Goal: Information Seeking & Learning: Learn about a topic

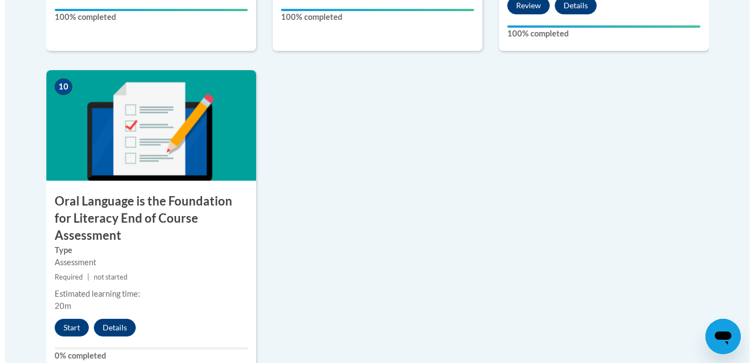
scroll to position [1269, 0]
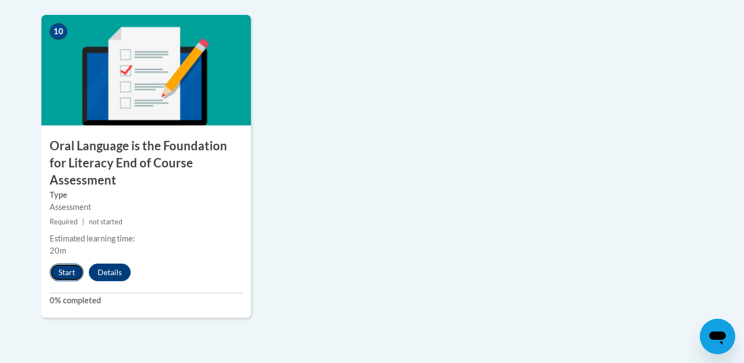
click at [68, 263] on button "Start" at bounding box center [67, 272] width 34 height 18
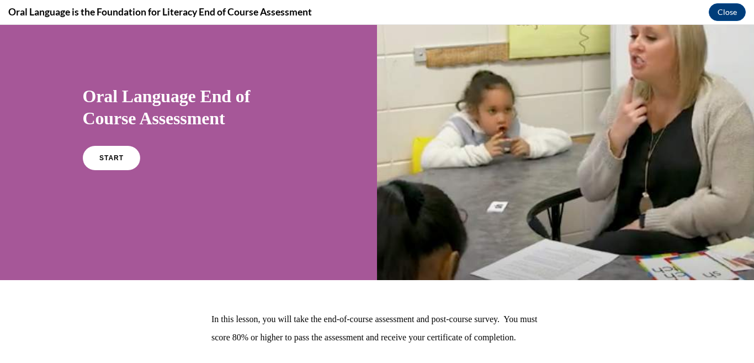
scroll to position [55, 0]
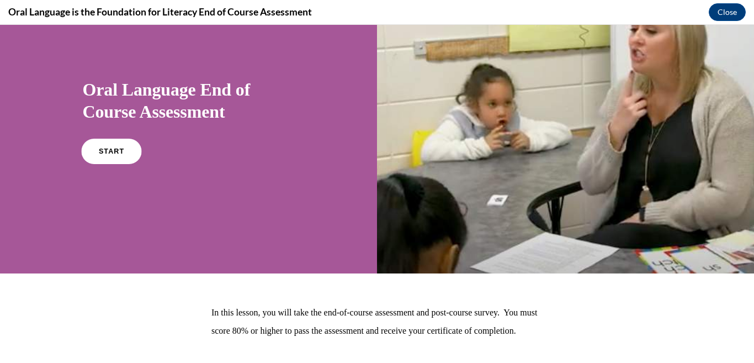
click at [141, 164] on link "START" at bounding box center [111, 151] width 60 height 25
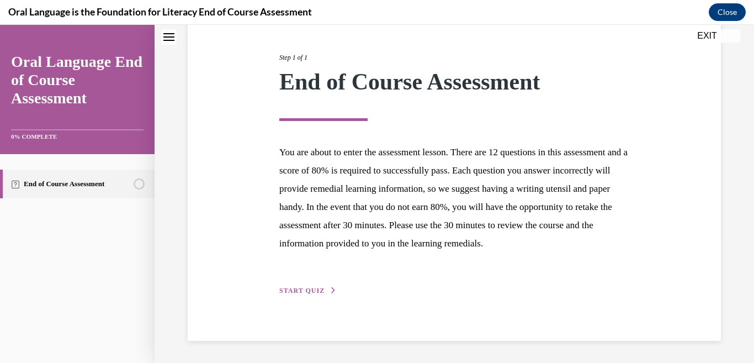
scroll to position [167, 0]
click at [302, 293] on span "START QUIZ" at bounding box center [301, 290] width 45 height 8
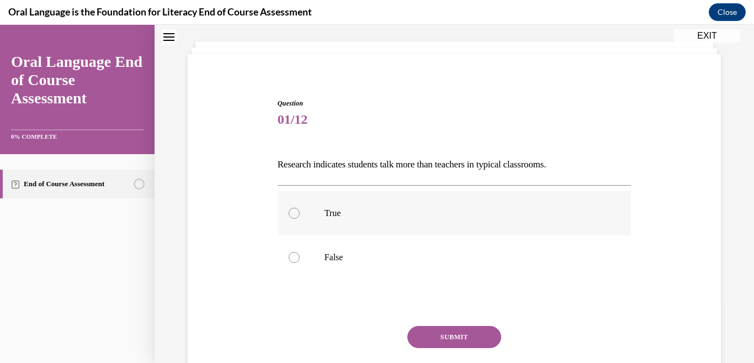
scroll to position [110, 0]
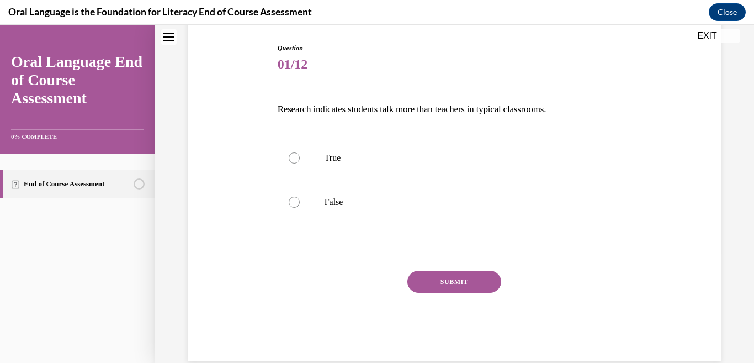
drag, startPoint x: 276, startPoint y: 108, endPoint x: 577, endPoint y: 118, distance: 301.5
click at [577, 118] on p "Research indicates students talk more than teachers in typical classrooms." at bounding box center [455, 109] width 354 height 19
click at [293, 208] on div at bounding box center [294, 201] width 11 height 11
click at [293, 208] on input "False" at bounding box center [294, 201] width 11 height 11
radio input "true"
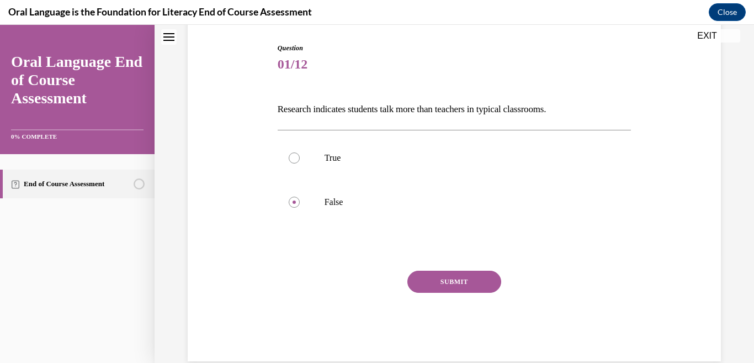
click at [442, 293] on button "SUBMIT" at bounding box center [454, 281] width 94 height 22
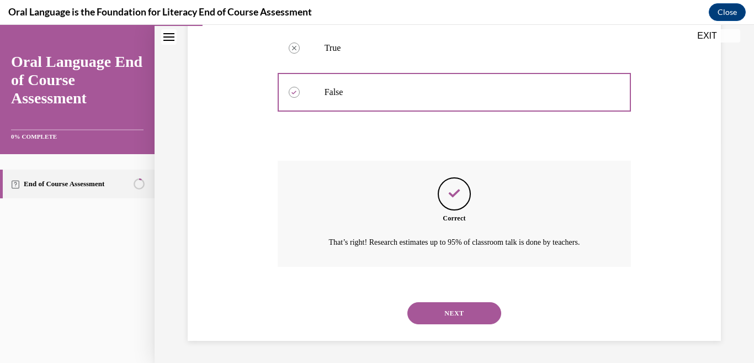
scroll to position [273, 0]
drag, startPoint x: 478, startPoint y: 308, endPoint x: 133, endPoint y: 174, distance: 369.9
click at [477, 308] on button "NEXT" at bounding box center [454, 313] width 94 height 22
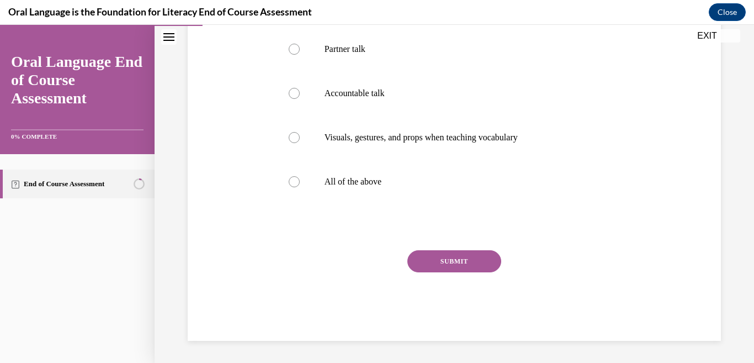
scroll to position [221, 0]
click at [300, 204] on label "All of the above" at bounding box center [455, 181] width 354 height 44
click at [300, 187] on input "All of the above" at bounding box center [294, 181] width 11 height 11
radio input "true"
drag, startPoint x: 475, startPoint y: 328, endPoint x: 420, endPoint y: 295, distance: 64.4
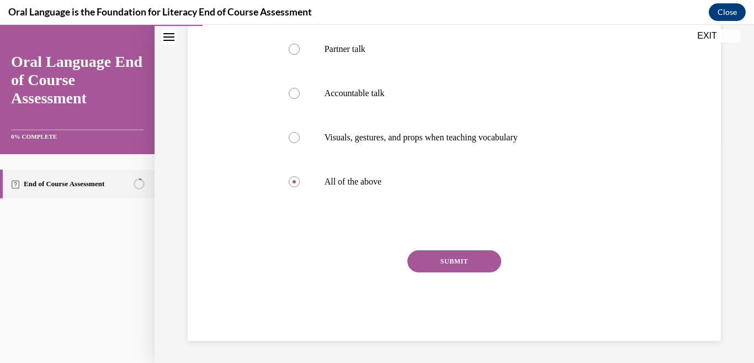
click at [475, 272] on button "SUBMIT" at bounding box center [454, 261] width 94 height 22
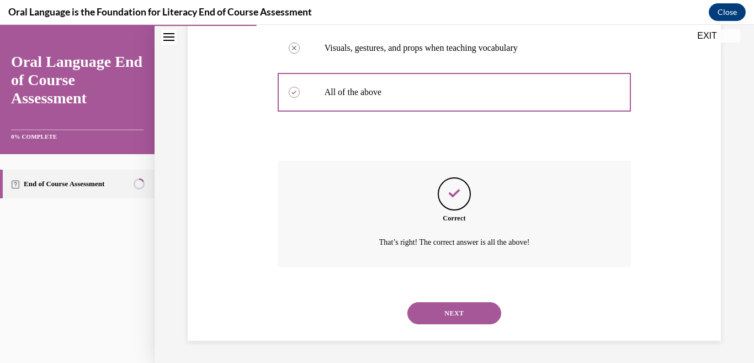
scroll to position [396, 0]
click at [482, 310] on button "NEXT" at bounding box center [454, 313] width 94 height 22
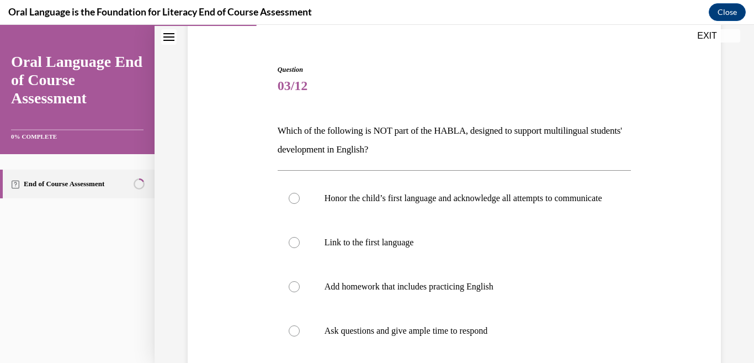
scroll to position [55, 0]
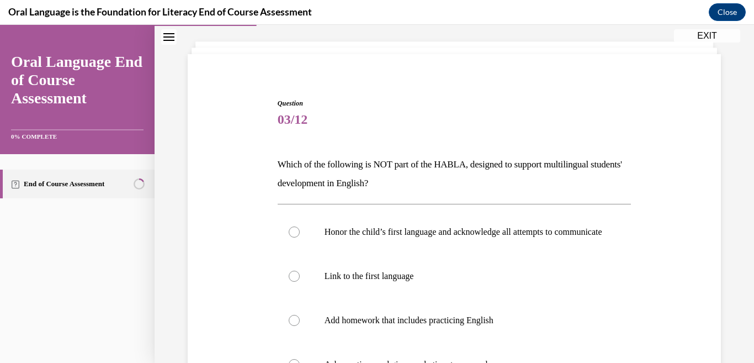
drag, startPoint x: 277, startPoint y: 162, endPoint x: 468, endPoint y: 185, distance: 192.3
click at [468, 185] on p "Which of the following is NOT part of the HABLA, designed to support multilingu…" at bounding box center [455, 174] width 354 height 38
copy p "Which of the following is NOT part of the HABLA, designed to support multilingu…"
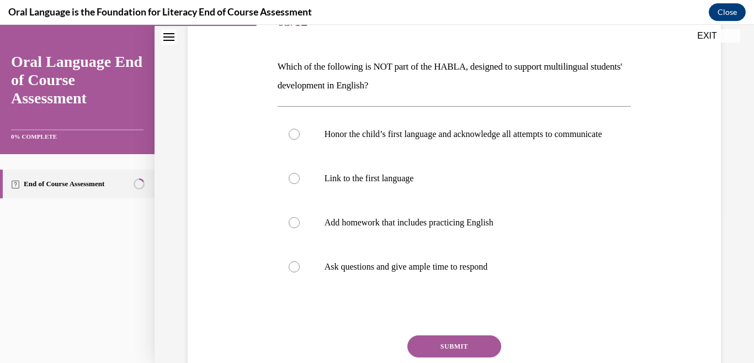
scroll to position [221, 0]
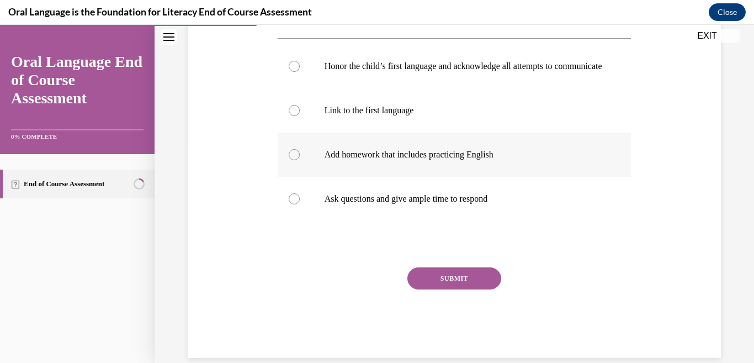
click at [341, 177] on label "Add homework that includes practicing English" at bounding box center [455, 154] width 354 height 44
drag, startPoint x: 290, startPoint y: 205, endPoint x: 311, endPoint y: 219, distance: 25.0
click at [292, 160] on div at bounding box center [294, 154] width 11 height 11
click at [292, 160] on input "Add homework that includes practicing English" at bounding box center [294, 154] width 11 height 11
radio input "true"
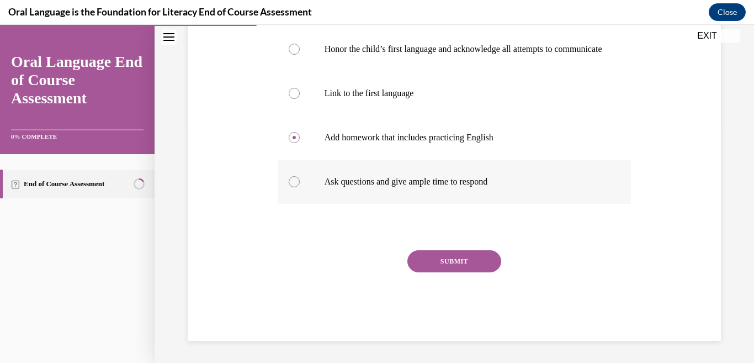
scroll to position [320, 0]
drag, startPoint x: 454, startPoint y: 262, endPoint x: 424, endPoint y: 254, distance: 30.8
click at [454, 262] on button "SUBMIT" at bounding box center [454, 261] width 94 height 22
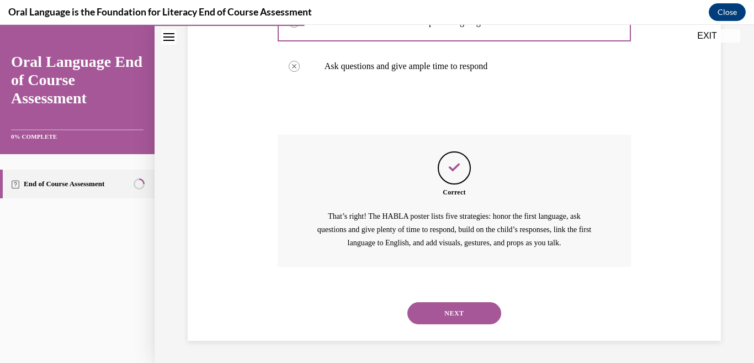
scroll to position [451, 0]
drag, startPoint x: 467, startPoint y: 306, endPoint x: 348, endPoint y: 271, distance: 124.3
click at [467, 306] on button "NEXT" at bounding box center [454, 313] width 94 height 22
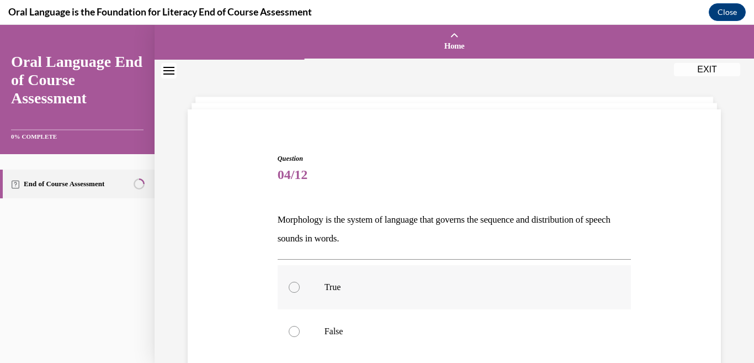
scroll to position [55, 0]
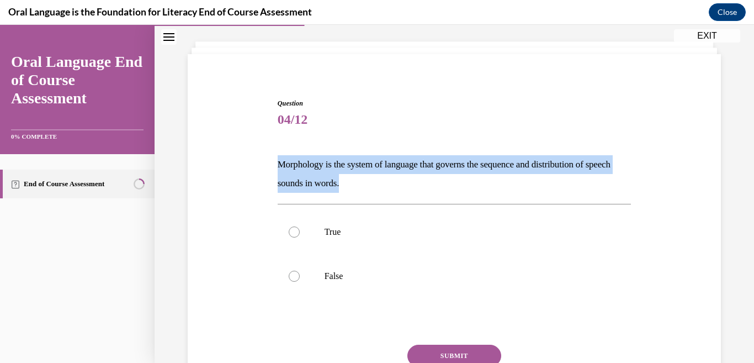
drag, startPoint x: 279, startPoint y: 158, endPoint x: 508, endPoint y: 176, distance: 229.8
click at [508, 176] on p "Morphology is the system of language that governs the sequence and distribution…" at bounding box center [455, 174] width 354 height 38
copy p "Morphology is the system of language that governs the sequence and distribution…"
click at [247, 205] on div "Question 04/12 Morphology is the system of language that governs the sequence a…" at bounding box center [454, 250] width 539 height 370
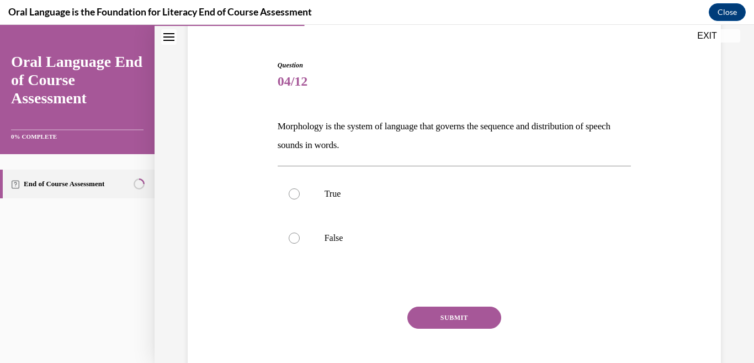
scroll to position [110, 0]
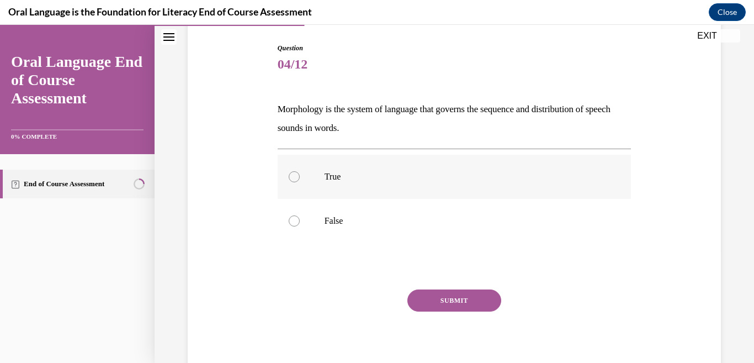
drag, startPoint x: 360, startPoint y: 186, endPoint x: 369, endPoint y: 212, distance: 27.8
click at [360, 182] on p "True" at bounding box center [464, 176] width 279 height 11
click at [300, 182] on input "True" at bounding box center [294, 176] width 11 height 11
radio input "true"
drag, startPoint x: 451, startPoint y: 336, endPoint x: 367, endPoint y: 305, distance: 89.4
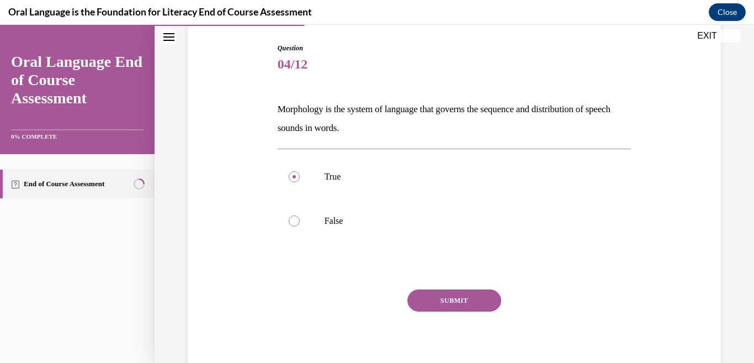
click at [451, 311] on button "SUBMIT" at bounding box center [454, 300] width 94 height 22
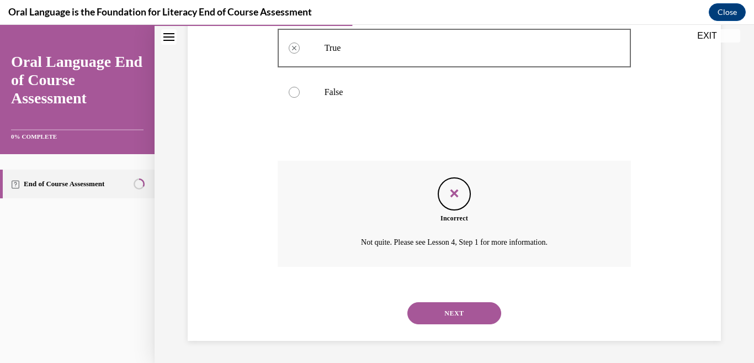
scroll to position [291, 0]
click at [444, 316] on button "NEXT" at bounding box center [454, 313] width 94 height 22
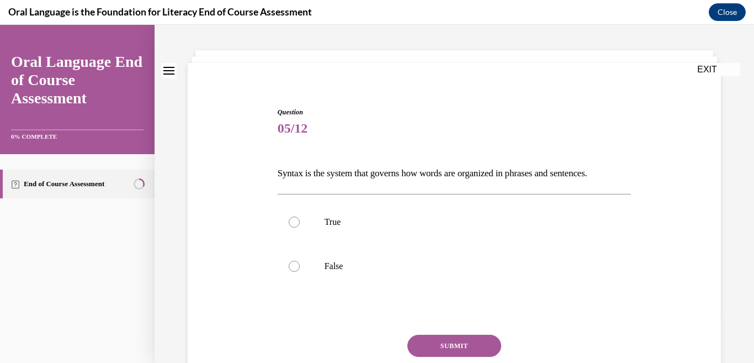
scroll to position [55, 0]
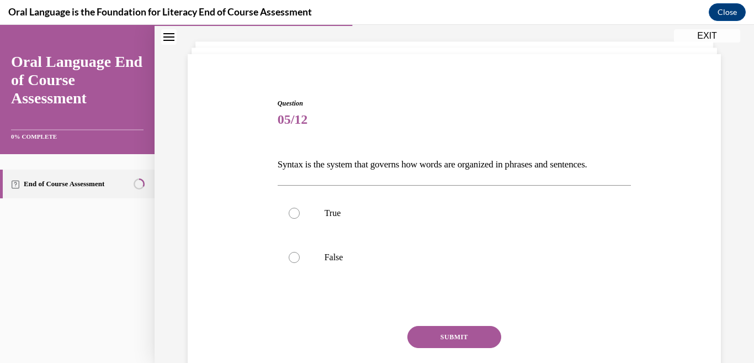
drag, startPoint x: 276, startPoint y: 164, endPoint x: 657, endPoint y: 172, distance: 380.9
click at [675, 172] on div "Question 05/12 Syntax is the system that governs how words are organized in phr…" at bounding box center [454, 240] width 539 height 351
copy p "Syntax is the system that governs how words are organized in phrases and senten…"
click at [325, 219] on p "True" at bounding box center [464, 213] width 279 height 11
click at [300, 219] on input "True" at bounding box center [294, 213] width 11 height 11
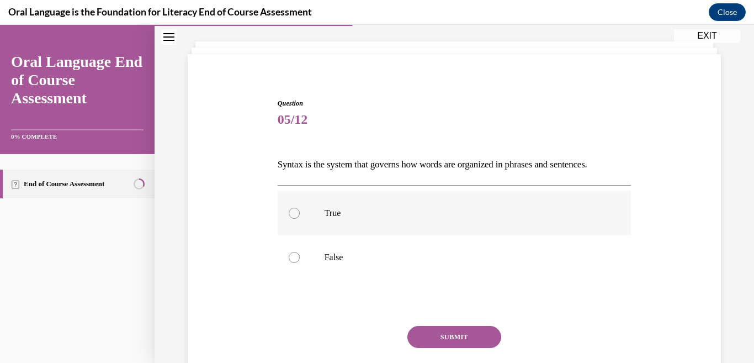
radio input "true"
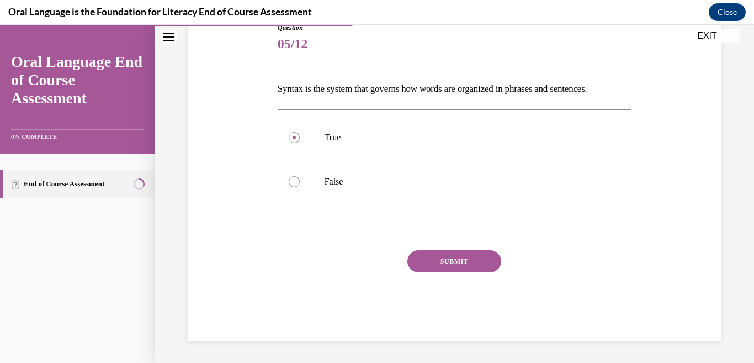
drag, startPoint x: 473, startPoint y: 257, endPoint x: 481, endPoint y: 253, distance: 8.6
click at [473, 256] on button "SUBMIT" at bounding box center [454, 261] width 94 height 22
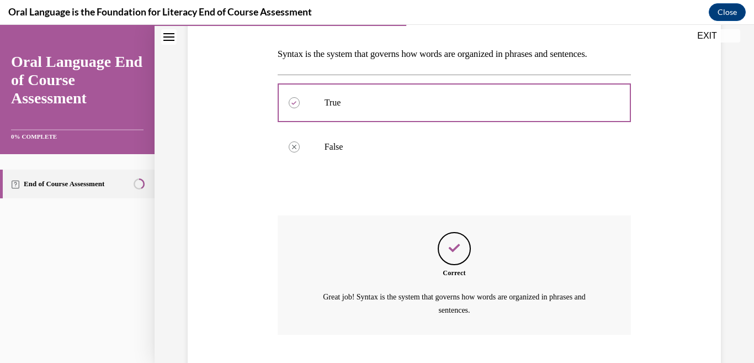
scroll to position [285, 0]
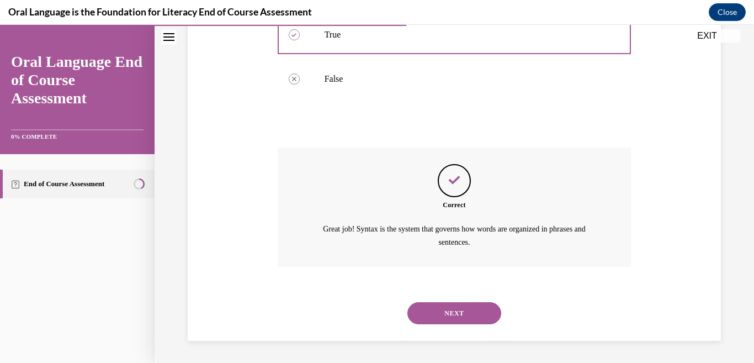
drag, startPoint x: 485, startPoint y: 320, endPoint x: 475, endPoint y: 301, distance: 20.5
click at [485, 318] on button "NEXT" at bounding box center [454, 313] width 94 height 22
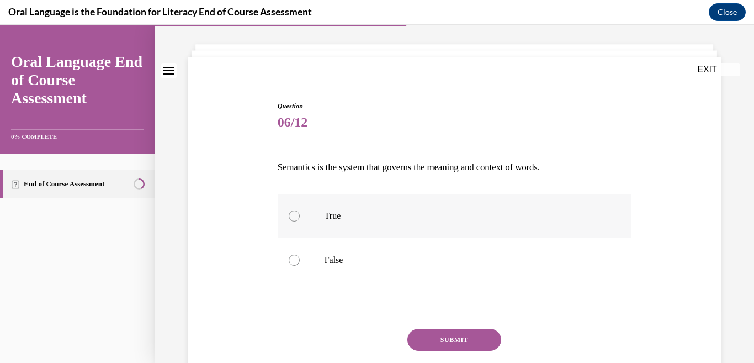
scroll to position [55, 0]
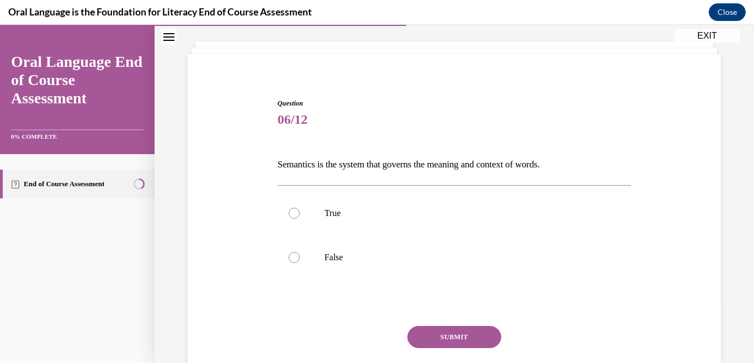
drag, startPoint x: 277, startPoint y: 163, endPoint x: 566, endPoint y: 165, distance: 289.2
click at [566, 165] on p "Semantics is the system that governs the meaning and context of words." at bounding box center [455, 164] width 354 height 19
click at [339, 230] on label "True" at bounding box center [455, 213] width 354 height 44
click at [300, 219] on input "True" at bounding box center [294, 213] width 11 height 11
radio input "true"
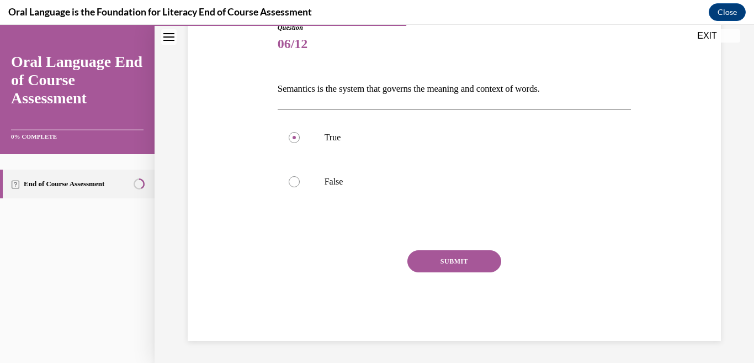
click at [469, 253] on button "SUBMIT" at bounding box center [454, 261] width 94 height 22
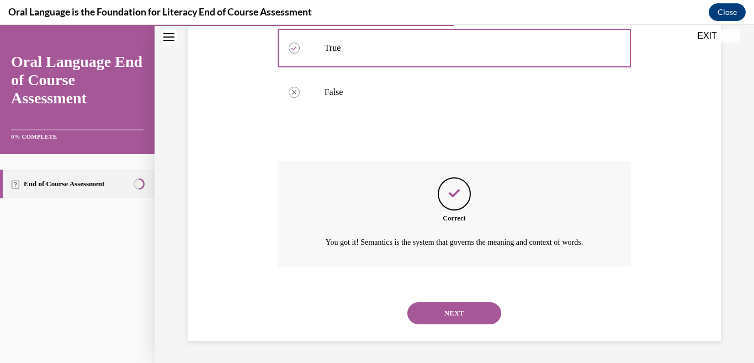
scroll to position [285, 0]
drag, startPoint x: 483, startPoint y: 316, endPoint x: 480, endPoint y: 303, distance: 13.1
click at [482, 316] on button "NEXT" at bounding box center [454, 313] width 94 height 22
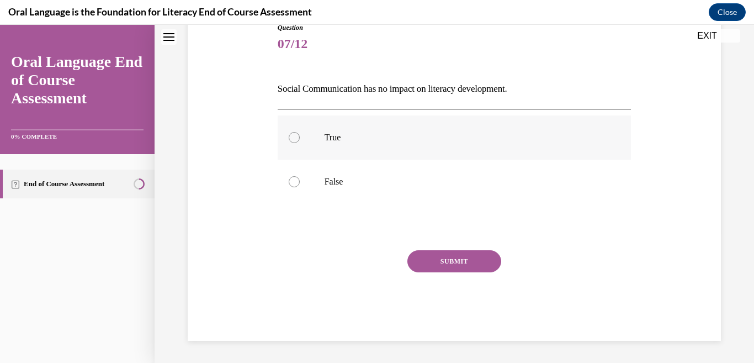
scroll to position [0, 0]
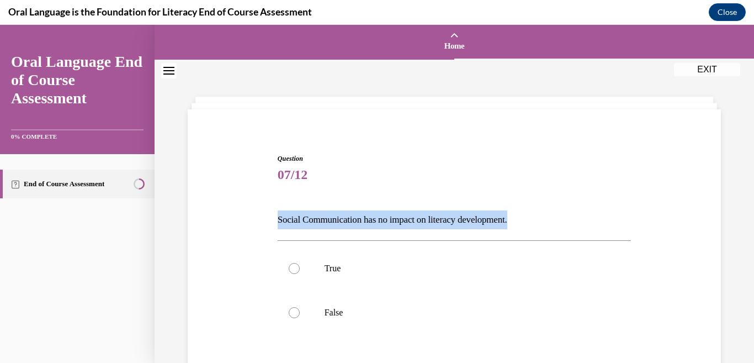
drag, startPoint x: 272, startPoint y: 218, endPoint x: 526, endPoint y: 210, distance: 254.0
click at [526, 210] on div "Question 07/12 Social Communication has no impact on literacy development. True…" at bounding box center [454, 295] width 539 height 351
copy p "Social Communication has no impact on literacy development."
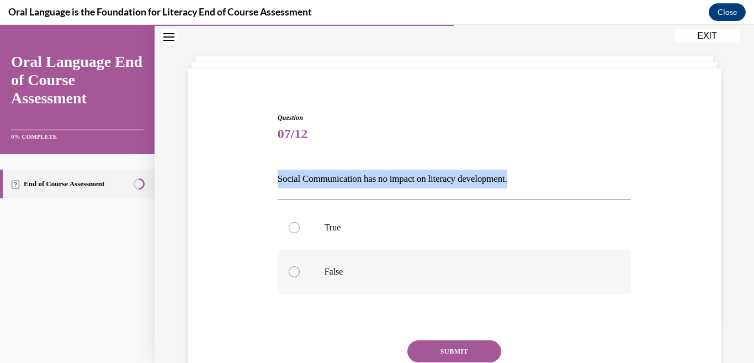
scroll to position [55, 0]
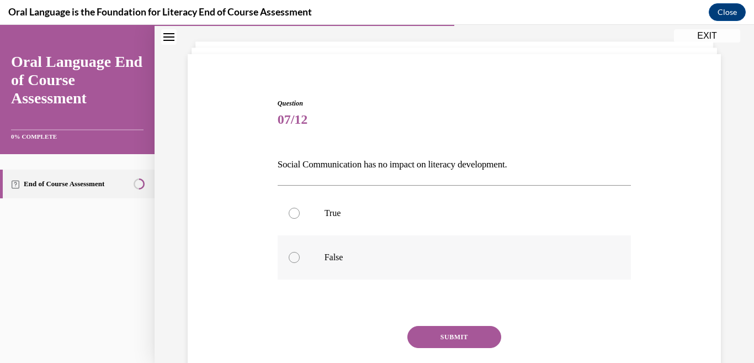
click at [353, 263] on p "False" at bounding box center [464, 257] width 279 height 11
click at [300, 263] on input "False" at bounding box center [294, 257] width 11 height 11
radio input "true"
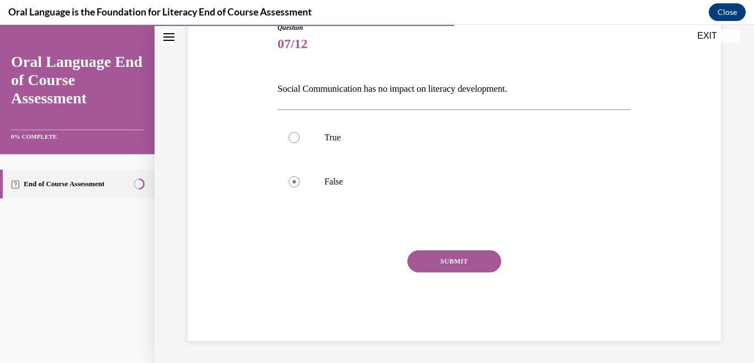
click at [467, 260] on button "SUBMIT" at bounding box center [454, 261] width 94 height 22
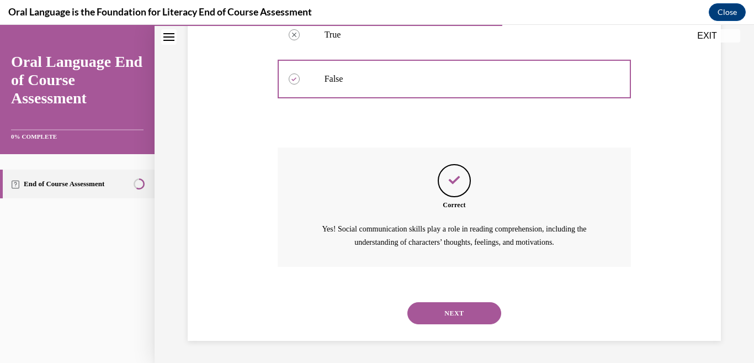
scroll to position [285, 0]
click at [461, 306] on button "NEXT" at bounding box center [454, 313] width 94 height 22
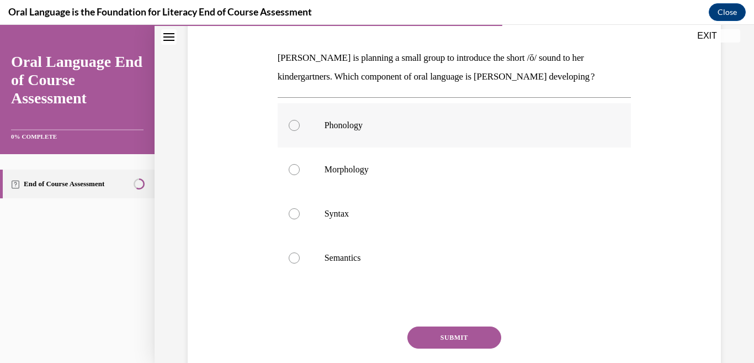
scroll to position [166, 0]
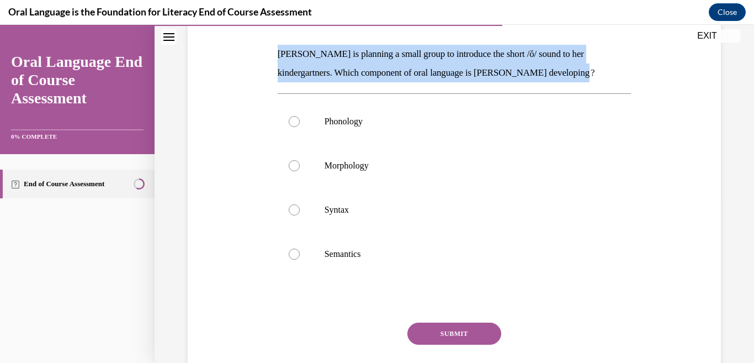
drag, startPoint x: 296, startPoint y: 54, endPoint x: 540, endPoint y: 70, distance: 244.5
click at [620, 68] on p "Mrs. Coleman is planning a small group to introduce the short /ŏ/ sound to her …" at bounding box center [455, 64] width 354 height 38
copy p "Mrs. Coleman is planning a small group to introduce the short /ŏ/ sound to her …"
click at [424, 143] on label "Phonology" at bounding box center [455, 121] width 354 height 44
click at [300, 127] on input "Phonology" at bounding box center [294, 121] width 11 height 11
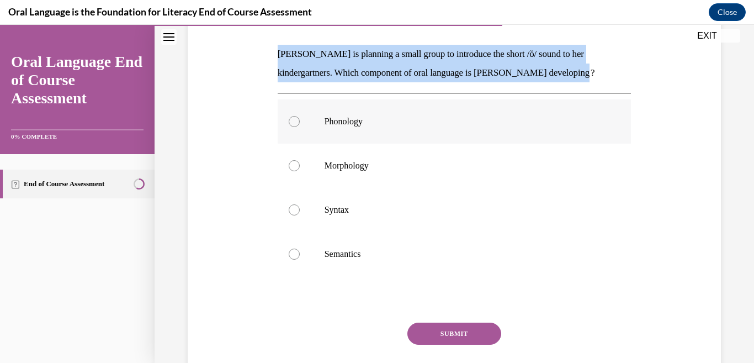
radio input "true"
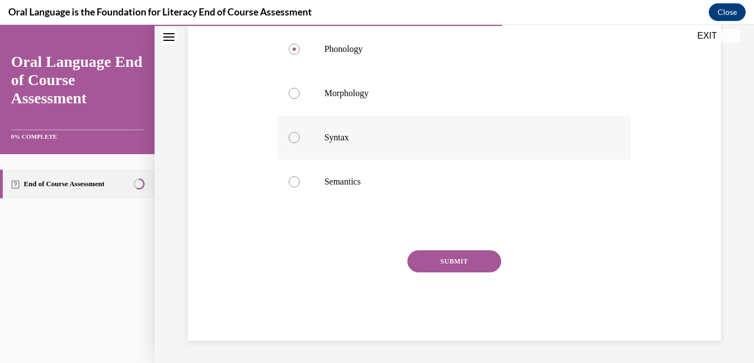
scroll to position [276, 0]
click at [449, 272] on button "SUBMIT" at bounding box center [454, 261] width 94 height 22
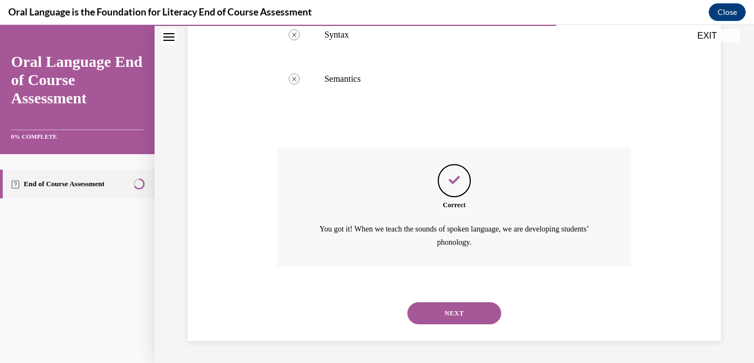
scroll to position [428, 0]
drag, startPoint x: 469, startPoint y: 317, endPoint x: 415, endPoint y: 252, distance: 84.3
click at [468, 317] on button "NEXT" at bounding box center [454, 313] width 94 height 22
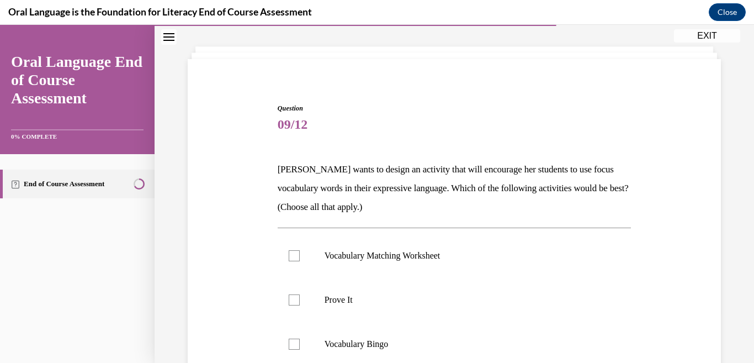
scroll to position [55, 0]
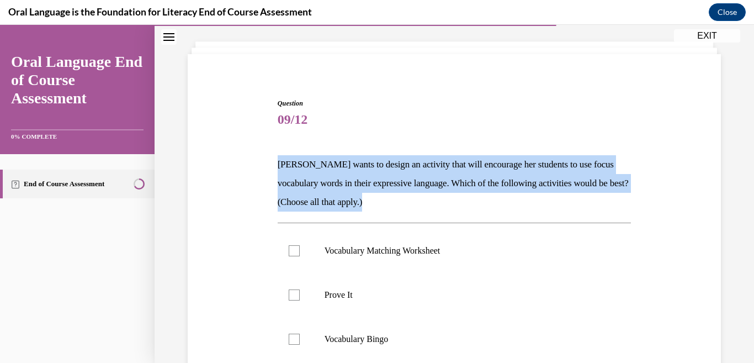
drag, startPoint x: 275, startPoint y: 163, endPoint x: 463, endPoint y: 211, distance: 193.7
click at [463, 211] on p "Mrs. Butler wants to design an activity that will encourage her students to use…" at bounding box center [455, 183] width 354 height 56
copy p "Mrs. Butler wants to design an activity that will encourage her students to use…"
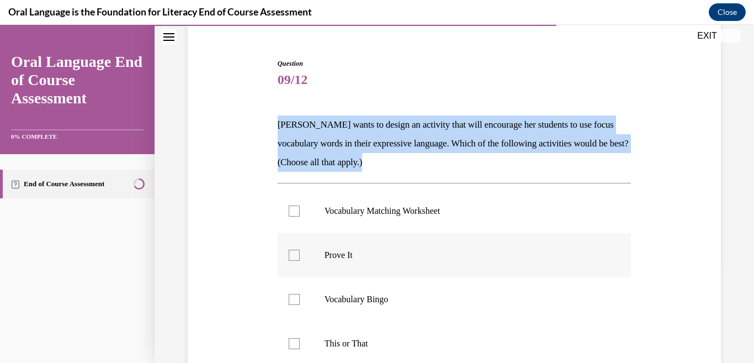
scroll to position [110, 0]
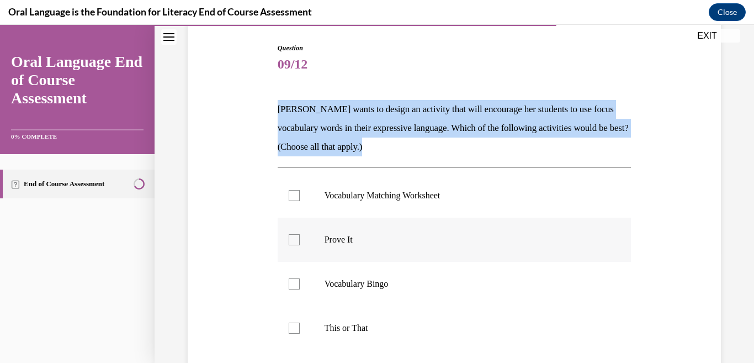
click at [355, 262] on label "Prove It" at bounding box center [455, 239] width 354 height 44
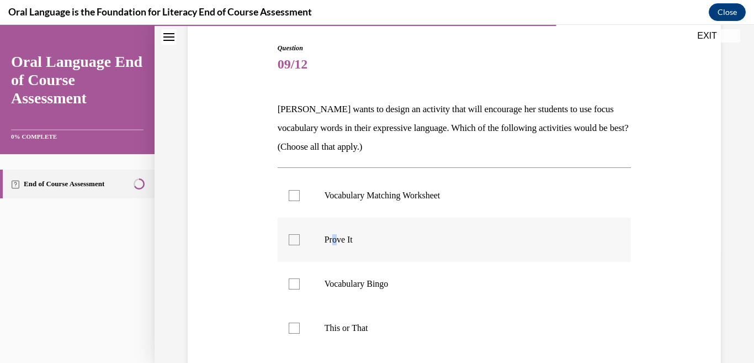
scroll to position [221, 0]
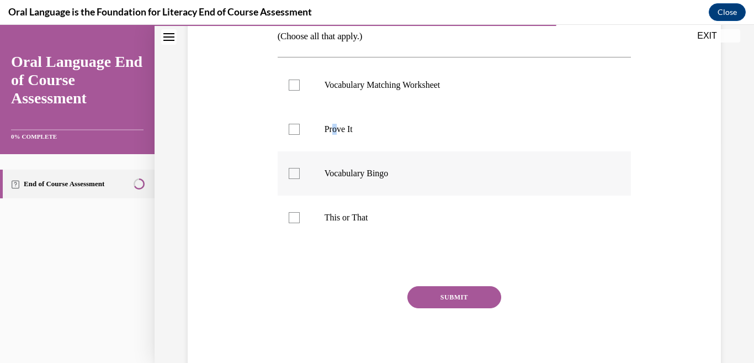
click at [395, 195] on label "Vocabulary Bingo" at bounding box center [455, 173] width 354 height 44
click at [300, 179] on input "Vocabulary Bingo" at bounding box center [294, 173] width 11 height 11
checkbox input "true"
drag, startPoint x: 310, startPoint y: 156, endPoint x: 318, endPoint y: 163, distance: 11.0
click at [311, 151] on label "Prove It" at bounding box center [455, 129] width 354 height 44
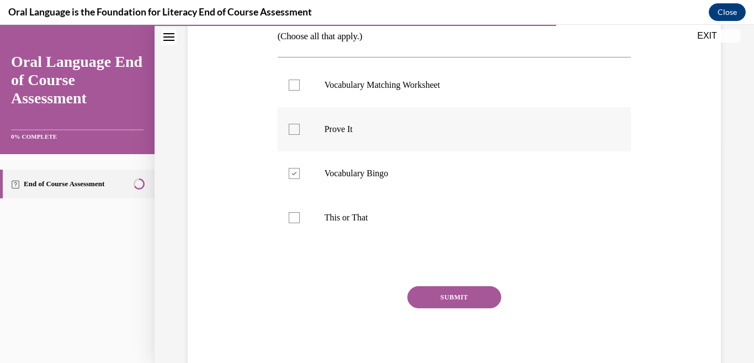
click at [300, 135] on input "Prove It" at bounding box center [294, 129] width 11 height 11
checkbox input "true"
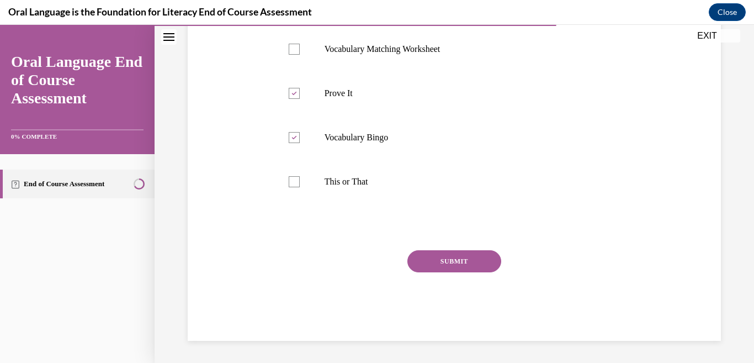
scroll to position [331, 0]
click at [465, 272] on button "SUBMIT" at bounding box center [454, 261] width 94 height 22
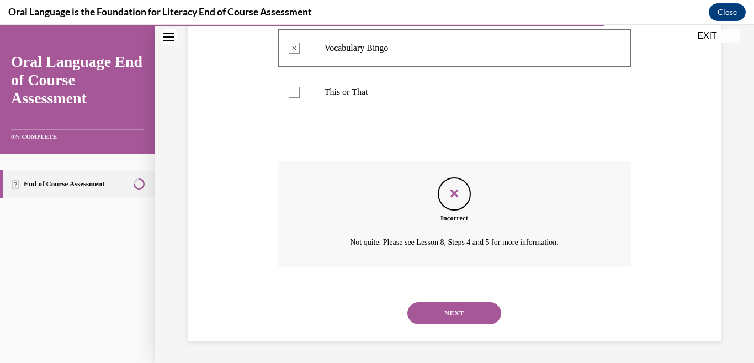
scroll to position [451, 0]
click at [466, 315] on button "NEXT" at bounding box center [454, 313] width 94 height 22
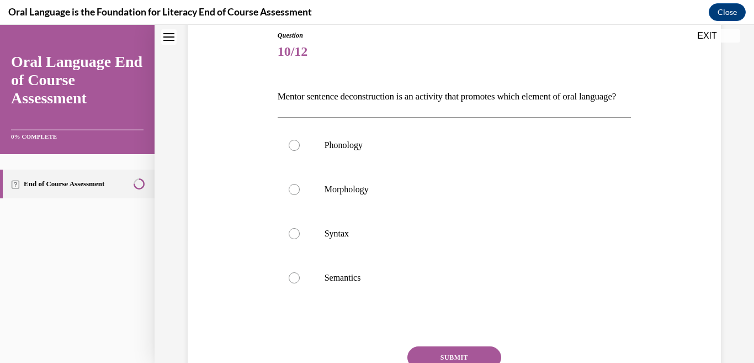
scroll to position [0, 0]
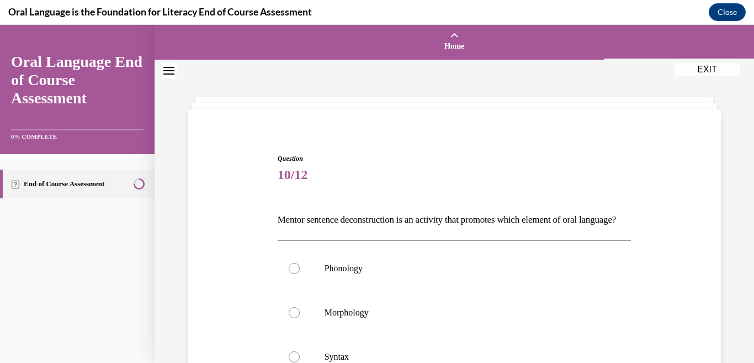
drag, startPoint x: 275, startPoint y: 219, endPoint x: 575, endPoint y: 244, distance: 301.3
click at [576, 244] on div "Question 10/12 Mentor sentence deconstruction is an activity that promotes whic…" at bounding box center [454, 348] width 359 height 423
copy p "Mentor sentence deconstruction is an activity that promotes which element of or…"
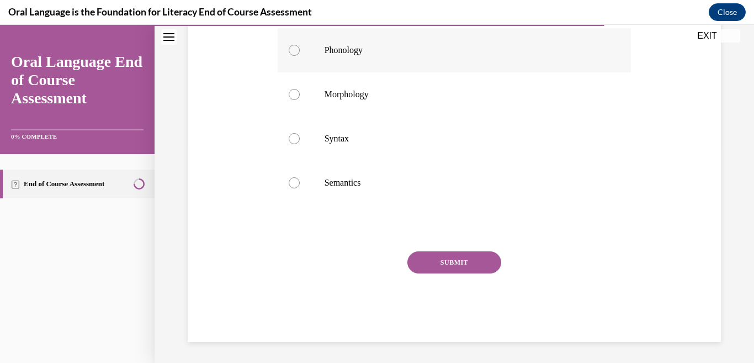
scroll to position [221, 0]
drag, startPoint x: 308, startPoint y: 190, endPoint x: 373, endPoint y: 219, distance: 71.2
click at [310, 159] on label "Syntax" at bounding box center [455, 137] width 354 height 44
click at [300, 143] on input "Syntax" at bounding box center [294, 137] width 11 height 11
radio input "true"
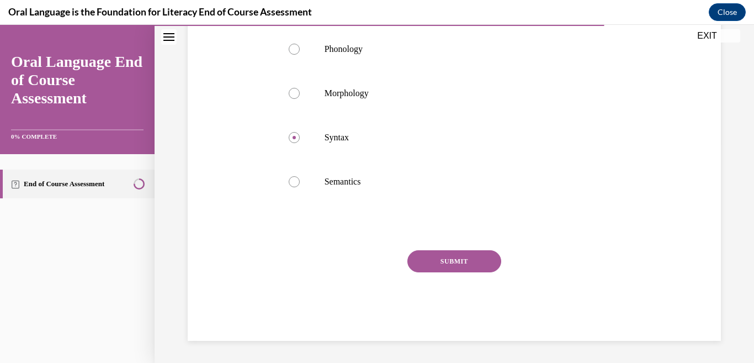
drag, startPoint x: 450, startPoint y: 349, endPoint x: 451, endPoint y: 343, distance: 5.6
click at [450, 272] on button "SUBMIT" at bounding box center [454, 261] width 94 height 22
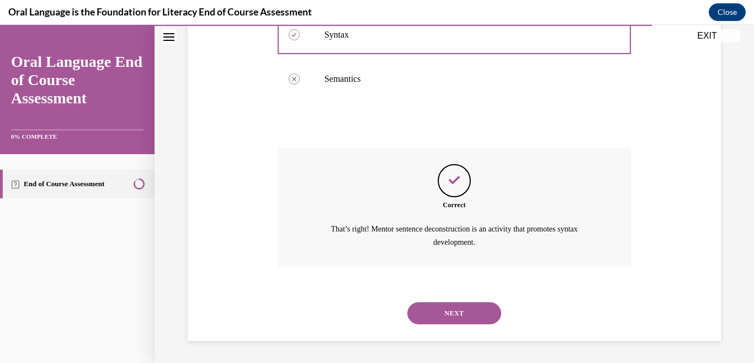
scroll to position [428, 0]
click at [481, 316] on button "NEXT" at bounding box center [454, 313] width 94 height 22
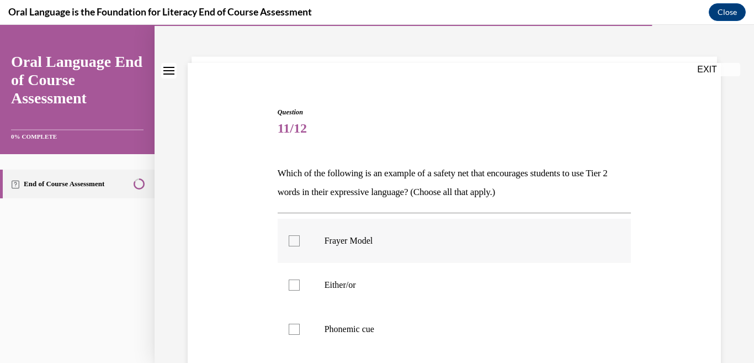
scroll to position [55, 0]
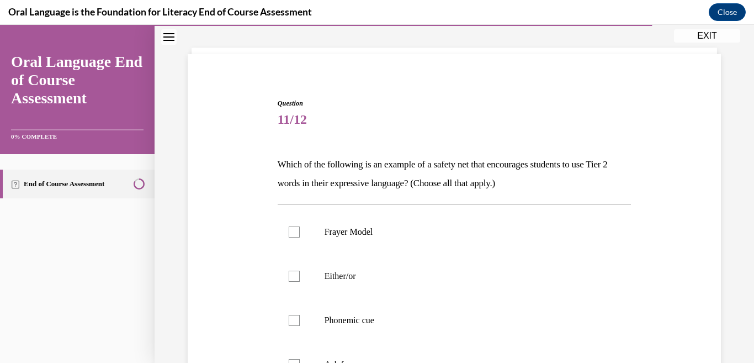
drag, startPoint x: 293, startPoint y: 162, endPoint x: 527, endPoint y: 181, distance: 234.8
click at [545, 184] on p "Which of the following is an example of a safety net that encourages students t…" at bounding box center [455, 174] width 354 height 38
copy p "Which of the following is an example of a safety net that encourages students t…"
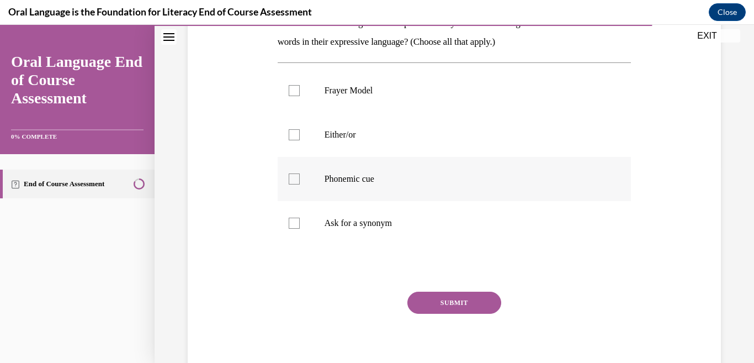
scroll to position [221, 0]
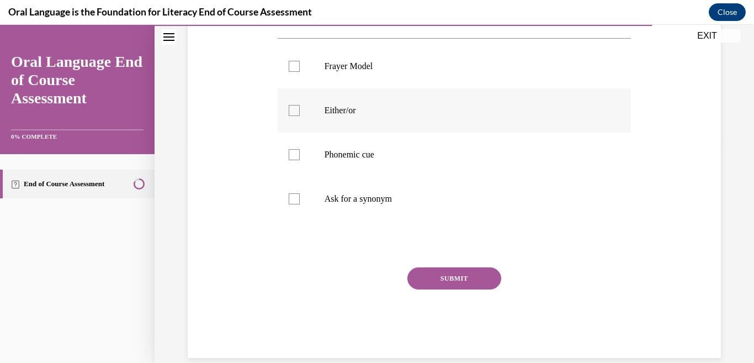
click at [445, 132] on label "Either/or" at bounding box center [455, 110] width 354 height 44
click at [300, 116] on input "Either/or" at bounding box center [294, 110] width 11 height 11
checkbox input "true"
click at [428, 177] on label "Phonemic cue" at bounding box center [455, 154] width 354 height 44
click at [300, 160] on input "Phonemic cue" at bounding box center [294, 154] width 11 height 11
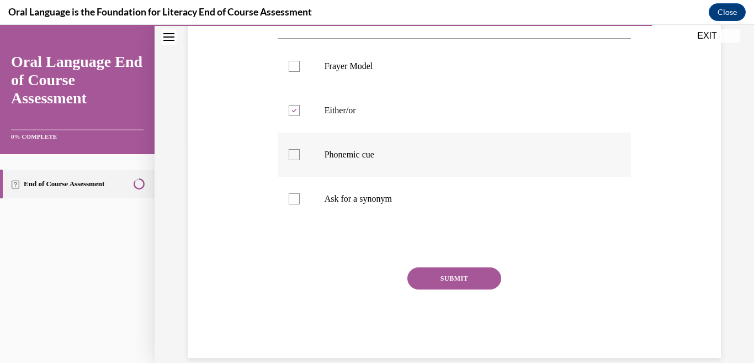
checkbox input "true"
click at [408, 132] on label "Either/or" at bounding box center [455, 110] width 354 height 44
click at [300, 116] on input "Either/or" at bounding box center [294, 110] width 11 height 11
checkbox input "false"
click at [416, 177] on label "Phonemic cue" at bounding box center [455, 154] width 354 height 44
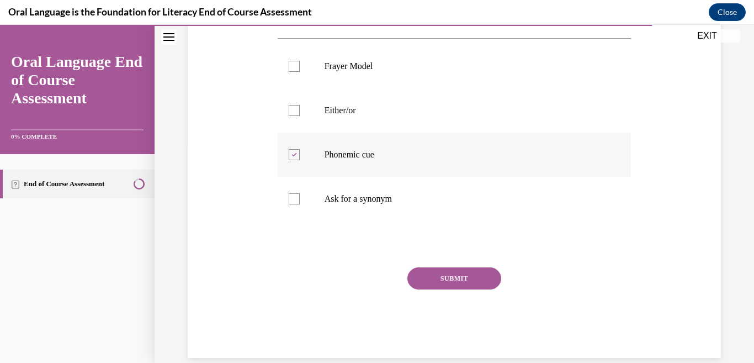
click at [300, 160] on input "Phonemic cue" at bounding box center [294, 154] width 11 height 11
checkbox input "false"
click at [421, 132] on label "Either/or" at bounding box center [455, 110] width 354 height 44
click at [300, 116] on input "Either/or" at bounding box center [294, 110] width 11 height 11
checkbox input "true"
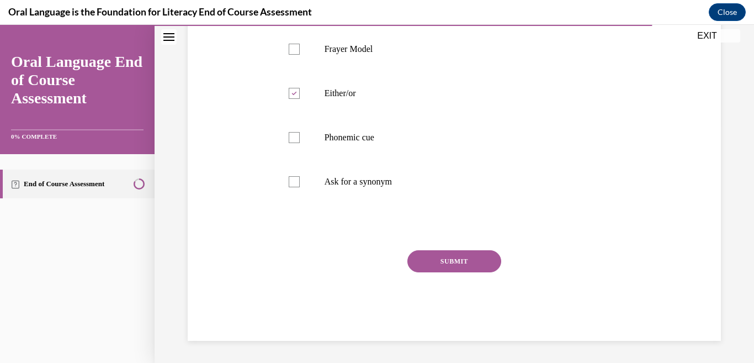
scroll to position [326, 0]
click at [453, 267] on button "SUBMIT" at bounding box center [454, 261] width 94 height 22
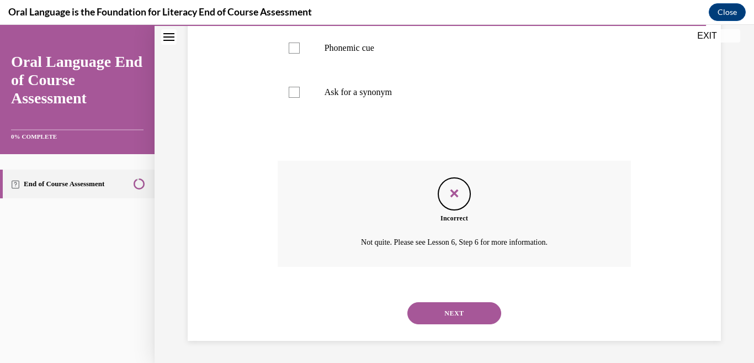
scroll to position [433, 0]
drag, startPoint x: 453, startPoint y: 309, endPoint x: 465, endPoint y: 299, distance: 16.0
click at [454, 309] on button "NEXT" at bounding box center [454, 313] width 94 height 22
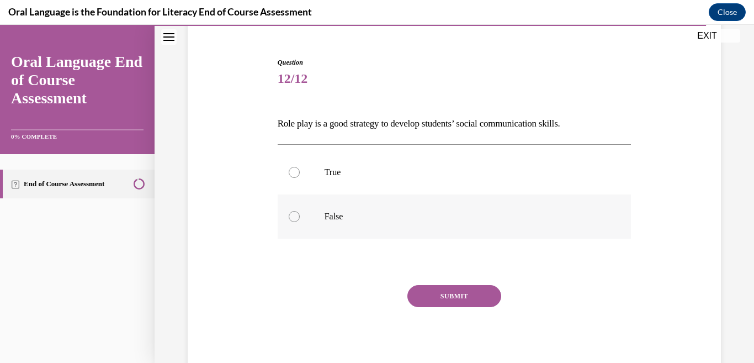
scroll to position [110, 0]
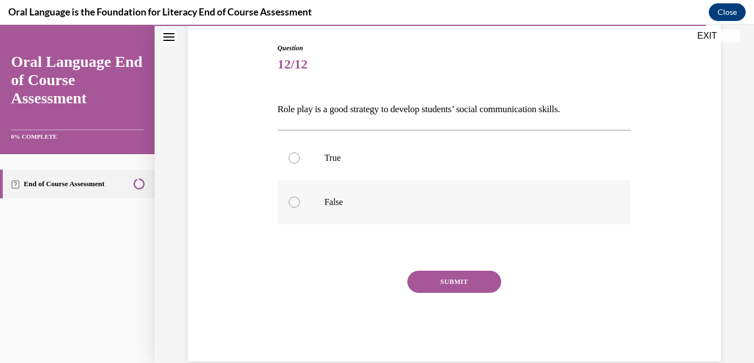
drag, startPoint x: 370, startPoint y: 183, endPoint x: 375, endPoint y: 198, distance: 16.1
click at [371, 180] on label "True" at bounding box center [455, 158] width 354 height 44
click at [300, 163] on input "True" at bounding box center [294, 157] width 11 height 11
radio input "true"
drag, startPoint x: 440, startPoint y: 315, endPoint x: 435, endPoint y: 305, distance: 10.9
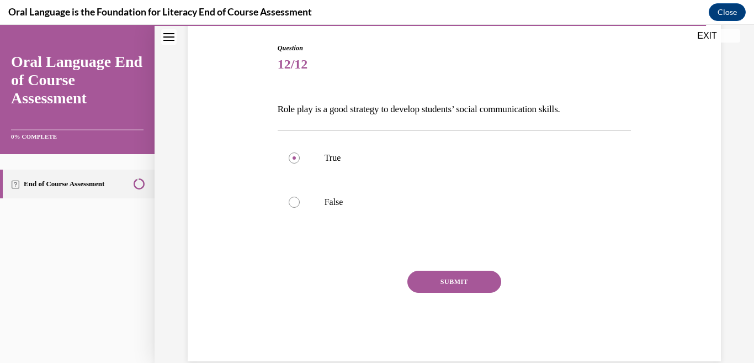
click at [439, 293] on button "SUBMIT" at bounding box center [454, 281] width 94 height 22
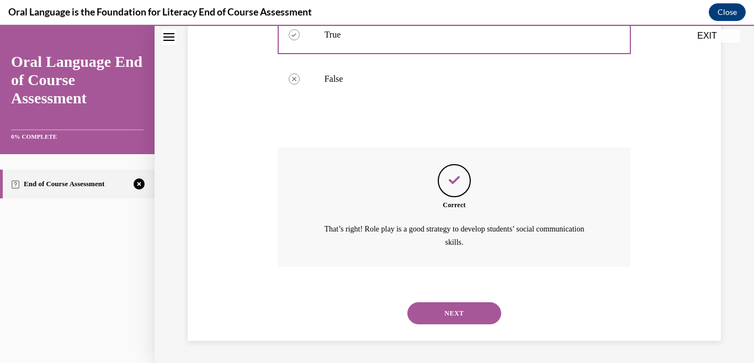
scroll to position [285, 0]
drag, startPoint x: 458, startPoint y: 317, endPoint x: 448, endPoint y: 308, distance: 13.7
click at [458, 317] on button "NEXT" at bounding box center [454, 313] width 94 height 22
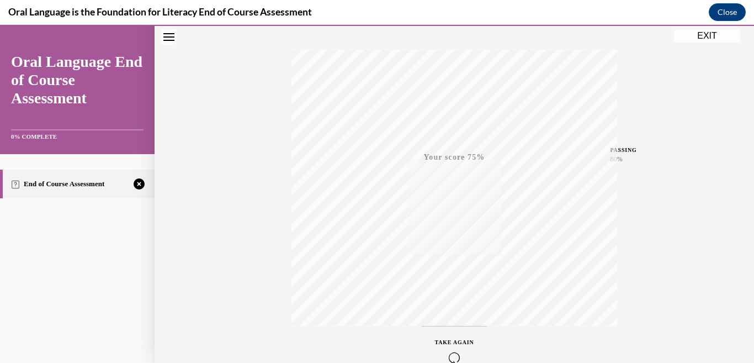
scroll to position [257, 0]
click at [455, 295] on icon "button" at bounding box center [454, 295] width 39 height 12
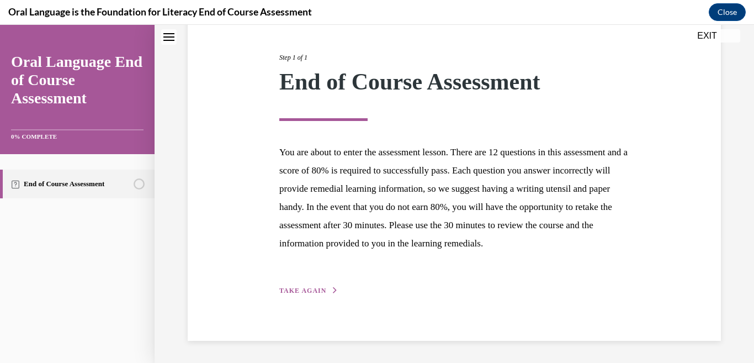
scroll to position [167, 0]
click at [281, 289] on span "TAKE AGAIN" at bounding box center [302, 290] width 47 height 8
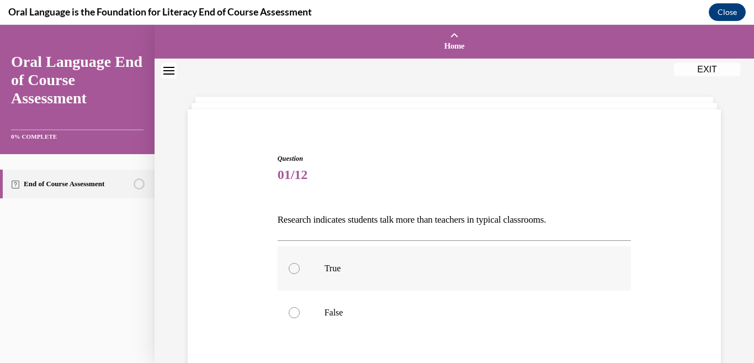
scroll to position [55, 0]
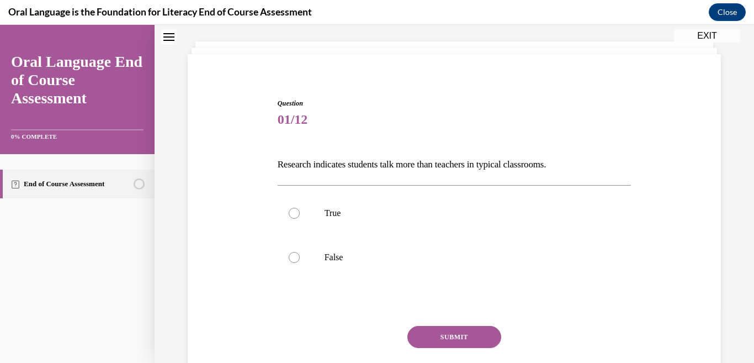
drag, startPoint x: 265, startPoint y: 162, endPoint x: 576, endPoint y: 158, distance: 310.2
click at [576, 158] on div "Question 01/12 Research indicates students talk more than teachers in typical c…" at bounding box center [454, 240] width 539 height 351
copy p "Research indicates students talk more than teachers in typical classrooms."
click at [308, 279] on label "False" at bounding box center [455, 257] width 354 height 44
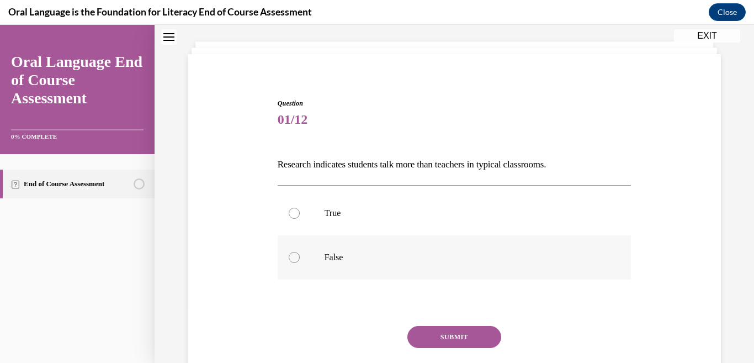
click at [300, 263] on input "False" at bounding box center [294, 257] width 11 height 11
radio input "true"
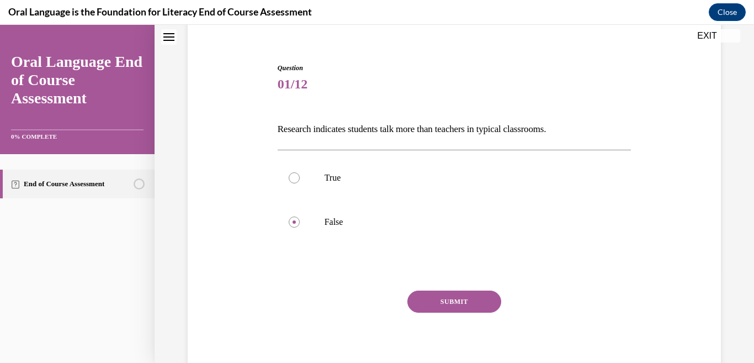
scroll to position [166, 0]
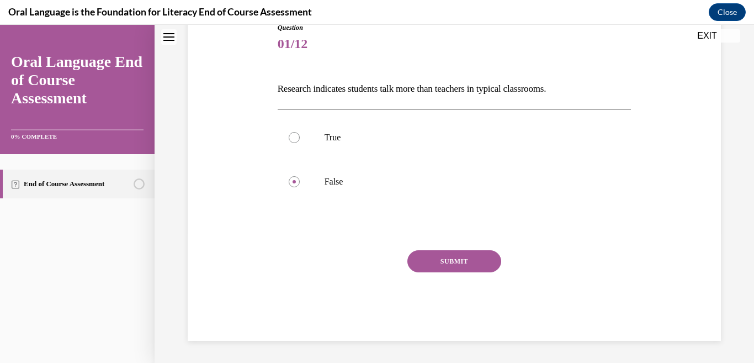
click at [459, 258] on button "SUBMIT" at bounding box center [454, 261] width 94 height 22
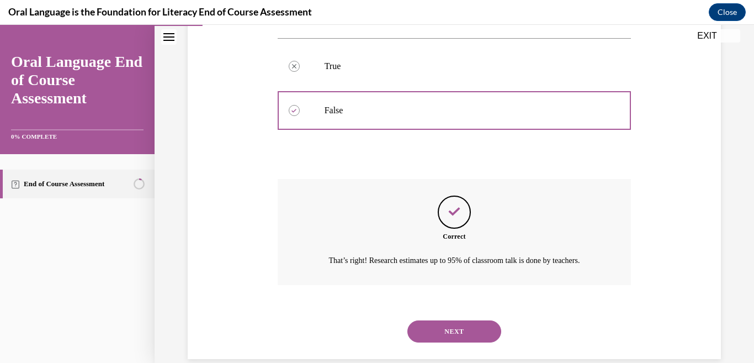
scroll to position [273, 0]
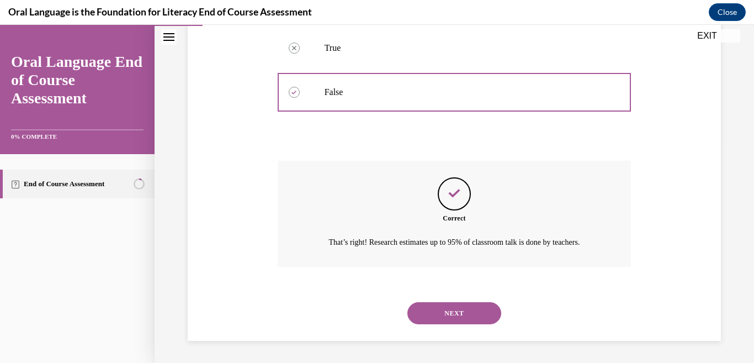
click at [475, 312] on button "NEXT" at bounding box center [454, 313] width 94 height 22
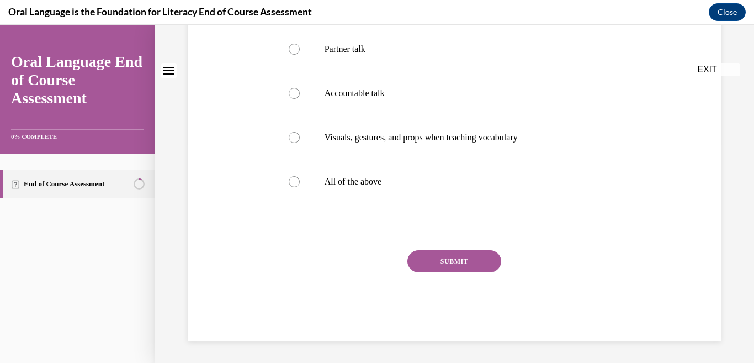
scroll to position [0, 0]
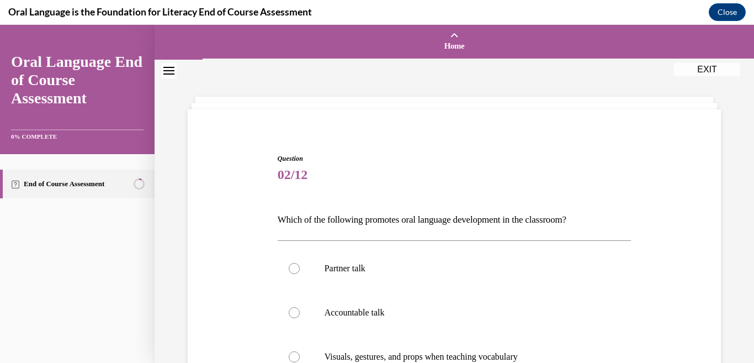
drag, startPoint x: 273, startPoint y: 224, endPoint x: 615, endPoint y: 219, distance: 342.8
click at [615, 219] on div "Question 02/12 Which of the following promotes oral language development in the…" at bounding box center [454, 348] width 359 height 423
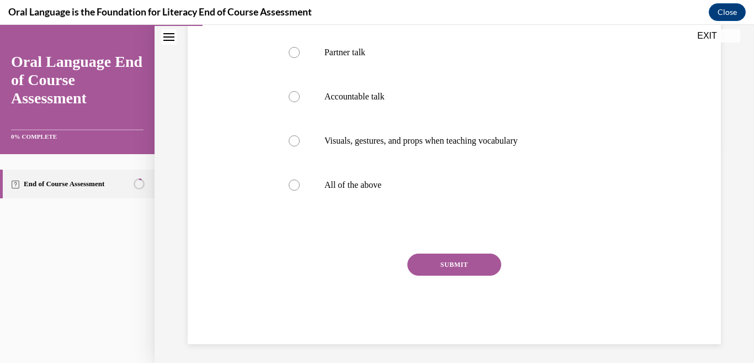
scroll to position [221, 0]
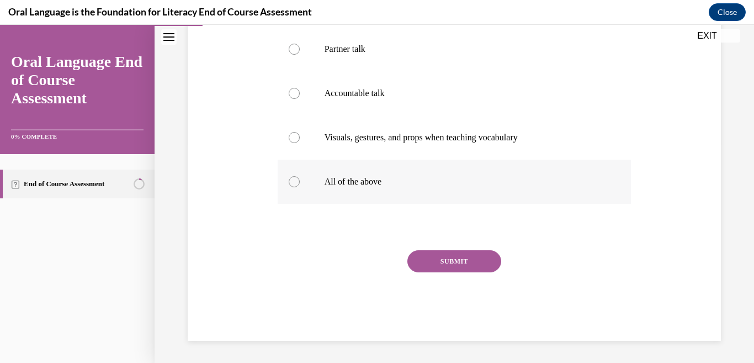
click at [296, 204] on label "All of the above" at bounding box center [455, 181] width 354 height 44
click at [296, 187] on input "All of the above" at bounding box center [294, 181] width 11 height 11
radio input "true"
click at [442, 272] on button "SUBMIT" at bounding box center [454, 261] width 94 height 22
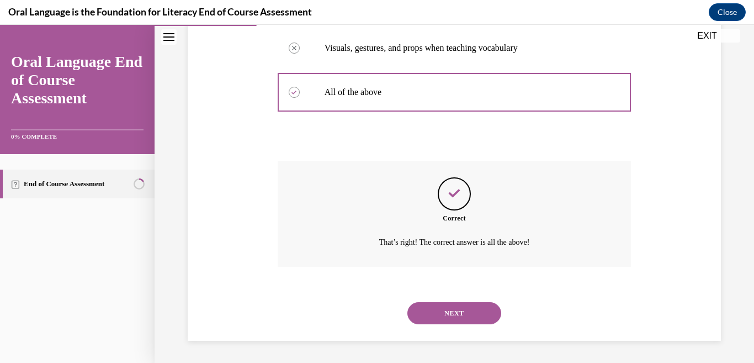
scroll to position [396, 0]
drag, startPoint x: 435, startPoint y: 314, endPoint x: 428, endPoint y: 288, distance: 27.1
click at [438, 313] on button "NEXT" at bounding box center [454, 313] width 94 height 22
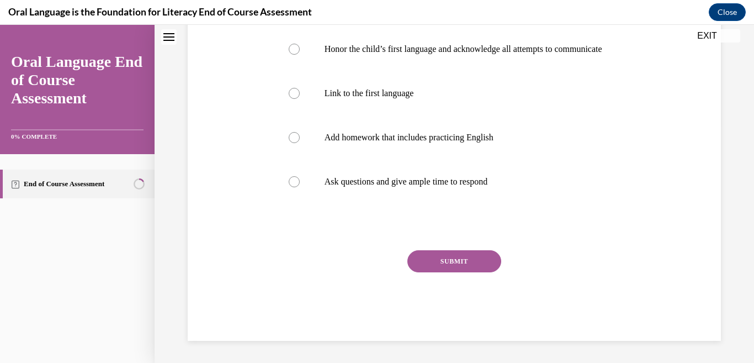
scroll to position [0, 0]
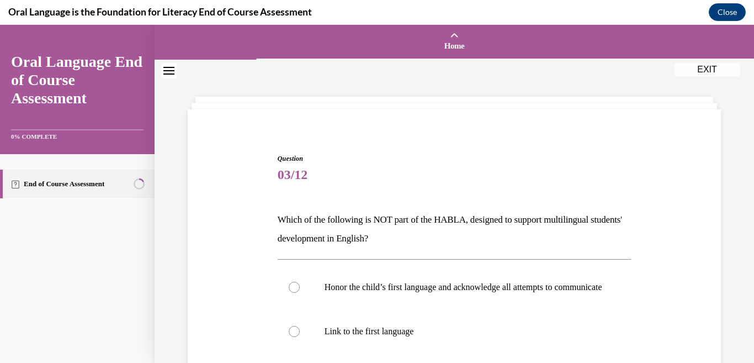
drag, startPoint x: 325, startPoint y: 220, endPoint x: 454, endPoint y: 240, distance: 130.2
click at [457, 241] on p "Which of the following is NOT part of the HABLA, designed to support multilingu…" at bounding box center [455, 229] width 354 height 38
drag, startPoint x: 208, startPoint y: 259, endPoint x: 256, endPoint y: 235, distance: 53.6
click at [216, 259] on div "Question 03/12 Which of the following is NOT part of the HABLA, designed to sup…" at bounding box center [454, 349] width 539 height 458
drag, startPoint x: 267, startPoint y: 217, endPoint x: 512, endPoint y: 247, distance: 246.3
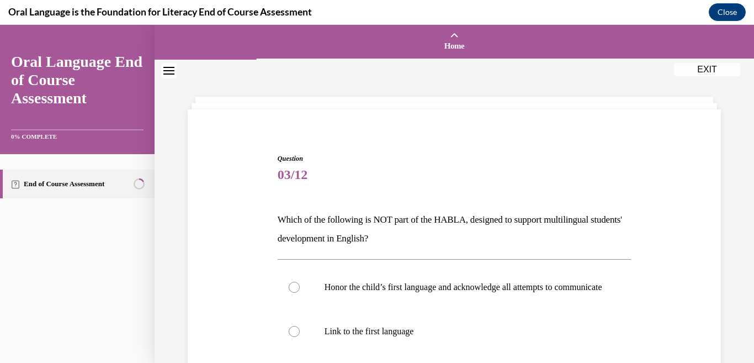
click at [512, 247] on div "Question 03/12 Which of the following is NOT part of the HABLA, designed to sup…" at bounding box center [454, 349] width 539 height 458
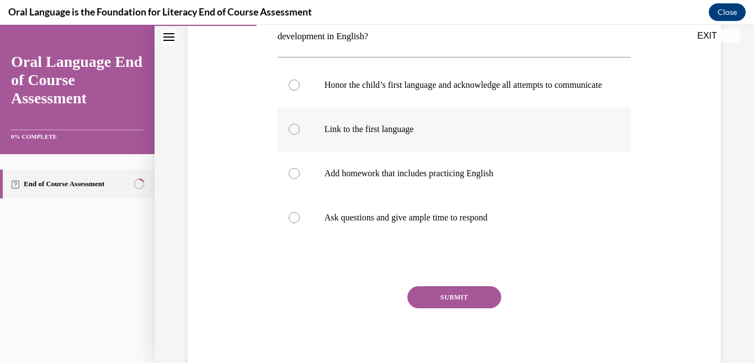
scroll to position [221, 0]
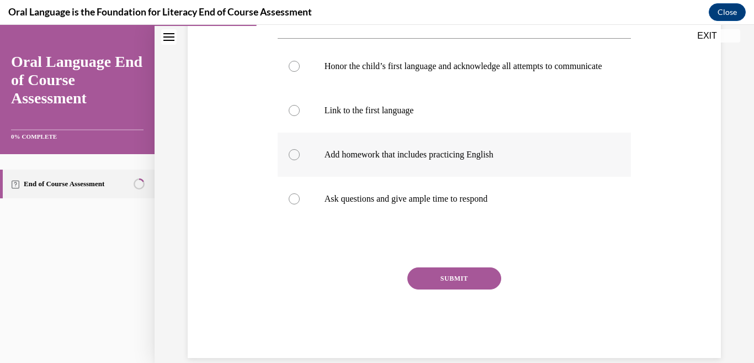
click at [432, 177] on label "Add homework that includes practicing English" at bounding box center [455, 154] width 354 height 44
click at [300, 160] on input "Add homework that includes practicing English" at bounding box center [294, 154] width 11 height 11
radio input "true"
click at [463, 289] on button "SUBMIT" at bounding box center [454, 278] width 94 height 22
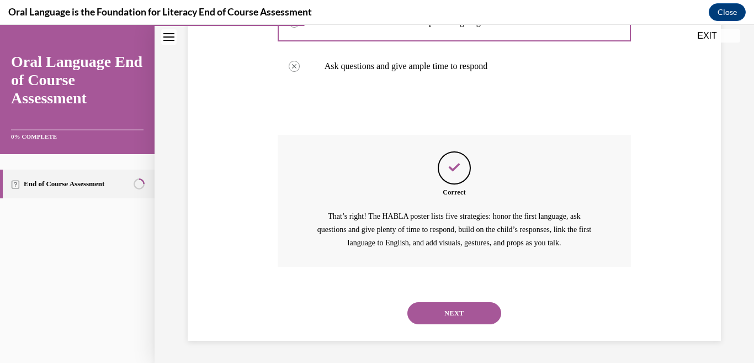
scroll to position [451, 0]
click at [455, 313] on button "NEXT" at bounding box center [454, 313] width 94 height 22
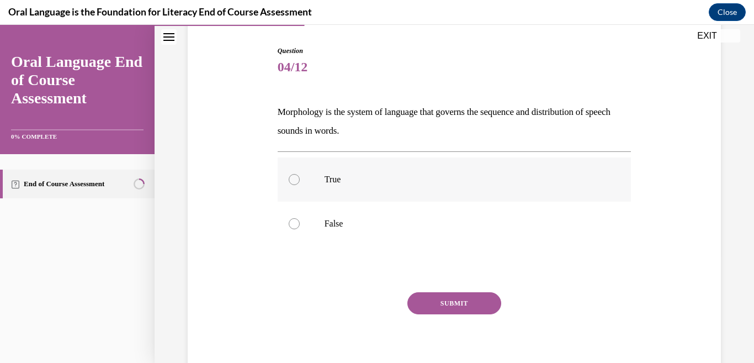
scroll to position [110, 0]
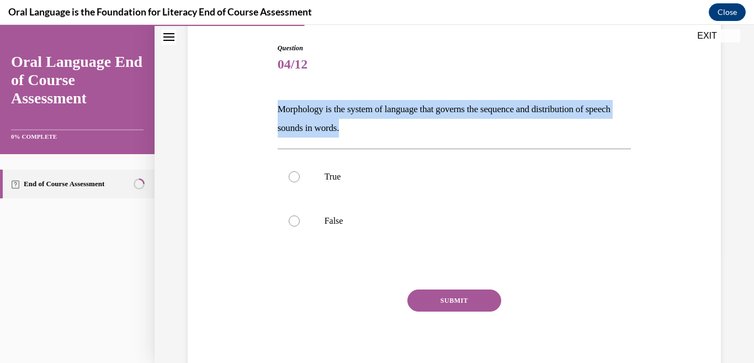
drag, startPoint x: 275, startPoint y: 102, endPoint x: 640, endPoint y: 130, distance: 365.9
click at [640, 130] on div "Question 04/12 Morphology is the system of language that governs the sequence a…" at bounding box center [454, 195] width 539 height 370
click at [350, 243] on label "False" at bounding box center [455, 221] width 354 height 44
click at [300, 226] on input "False" at bounding box center [294, 220] width 11 height 11
radio input "true"
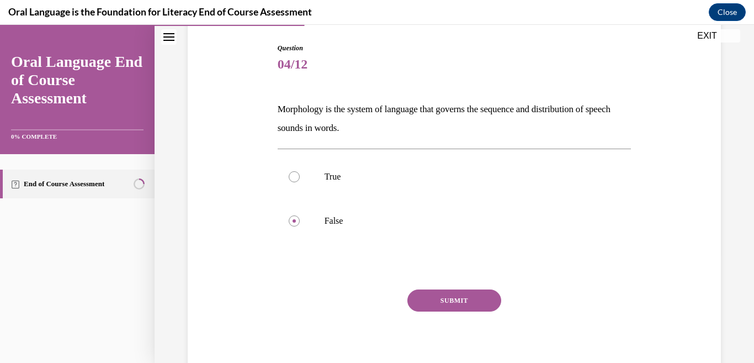
drag, startPoint x: 449, startPoint y: 338, endPoint x: 466, endPoint y: 316, distance: 27.9
click at [448, 311] on button "SUBMIT" at bounding box center [454, 300] width 94 height 22
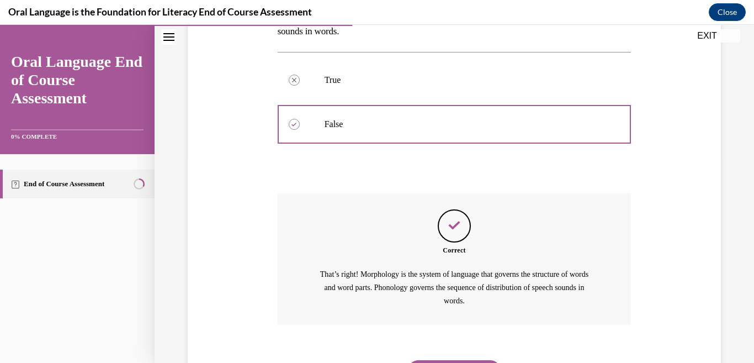
scroll to position [317, 0]
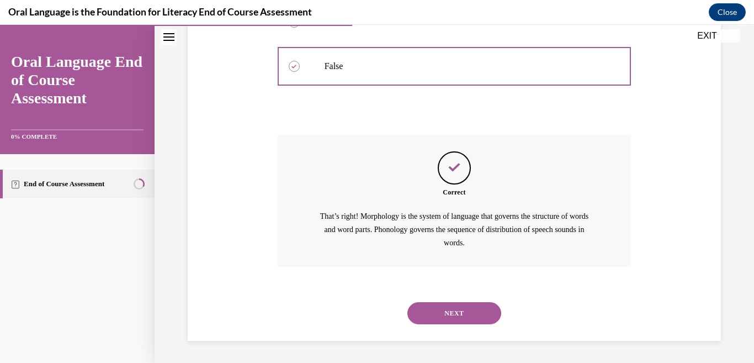
click at [446, 311] on button "NEXT" at bounding box center [454, 313] width 94 height 22
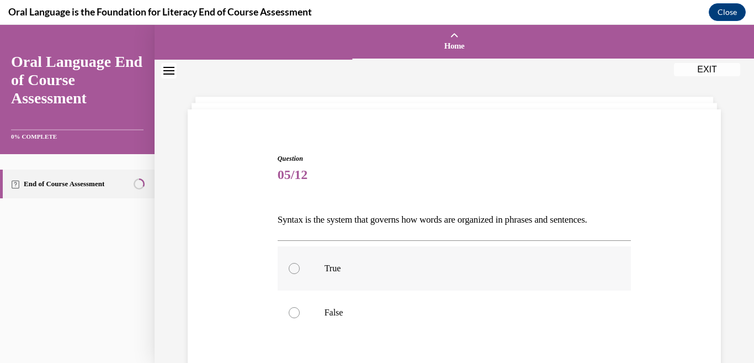
scroll to position [55, 0]
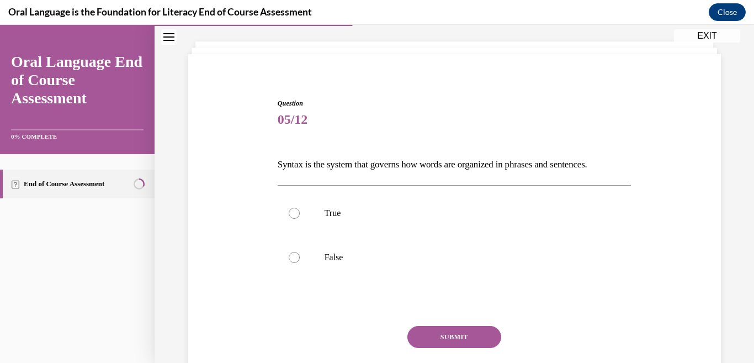
drag, startPoint x: 278, startPoint y: 166, endPoint x: 637, endPoint y: 173, distance: 359.9
click at [637, 173] on div "Question 05/12 Syntax is the system that governs how words are organized in phr…" at bounding box center [454, 240] width 539 height 351
click at [327, 219] on p "True" at bounding box center [464, 213] width 279 height 11
click at [300, 219] on input "True" at bounding box center [294, 213] width 11 height 11
radio input "true"
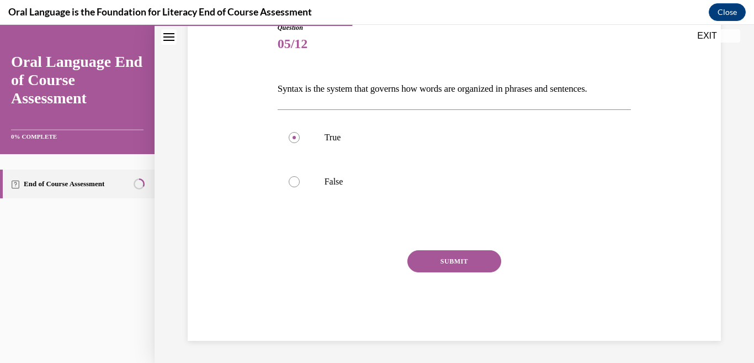
scroll to position [166, 0]
click at [446, 254] on button "SUBMIT" at bounding box center [454, 261] width 94 height 22
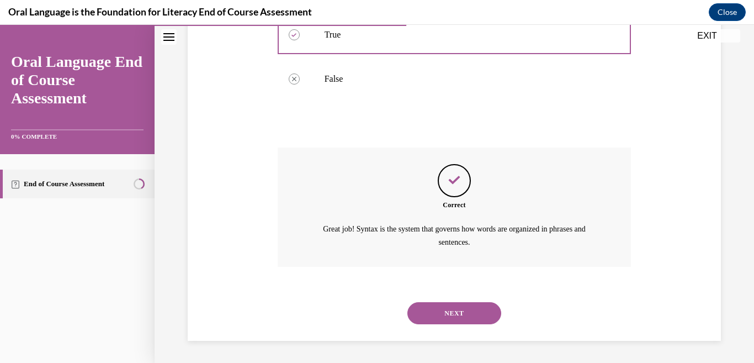
scroll to position [285, 0]
click at [434, 312] on button "NEXT" at bounding box center [454, 313] width 94 height 22
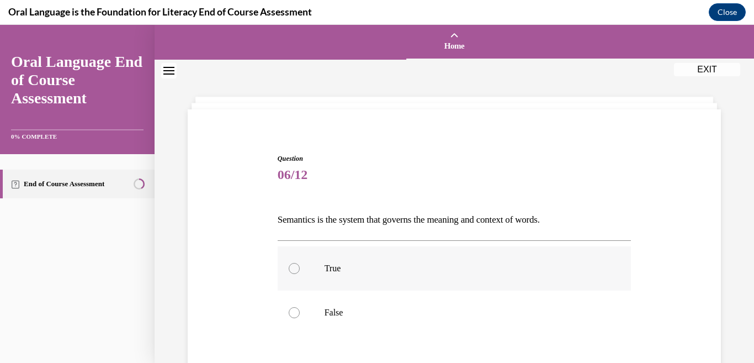
scroll to position [55, 0]
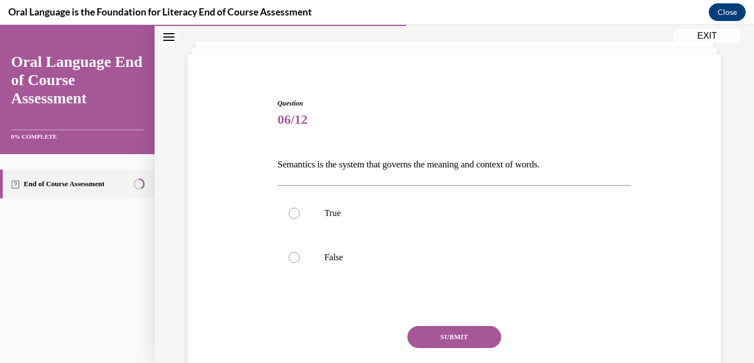
drag, startPoint x: 278, startPoint y: 163, endPoint x: 591, endPoint y: 157, distance: 313.0
click at [591, 157] on p "Semantics is the system that governs the meaning and context of words." at bounding box center [455, 164] width 354 height 19
click at [320, 221] on label "True" at bounding box center [455, 213] width 354 height 44
click at [300, 219] on input "True" at bounding box center [294, 213] width 11 height 11
radio input "true"
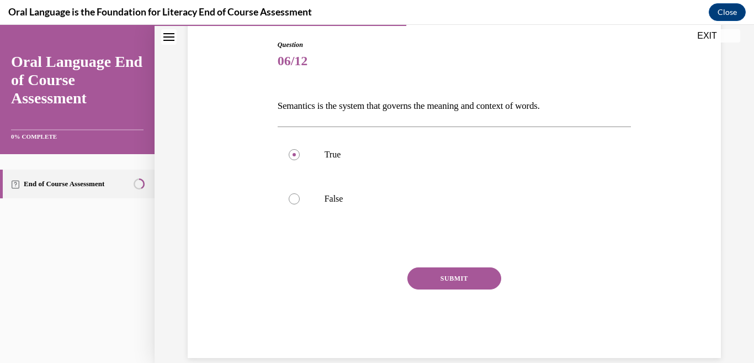
scroll to position [166, 0]
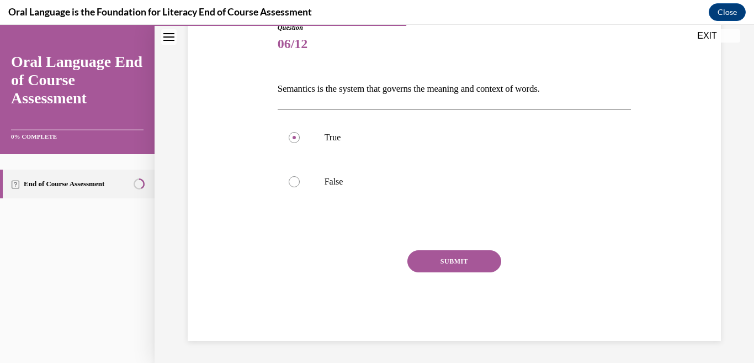
click at [434, 254] on button "SUBMIT" at bounding box center [454, 261] width 94 height 22
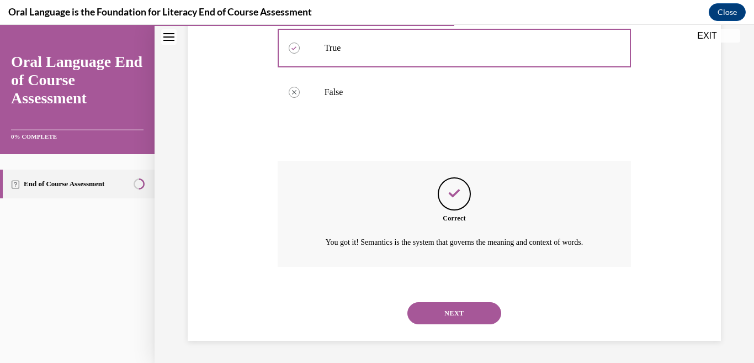
scroll to position [285, 0]
click at [458, 316] on button "NEXT" at bounding box center [454, 313] width 94 height 22
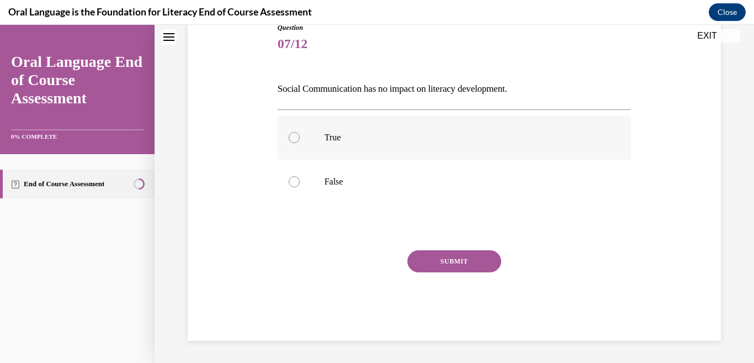
scroll to position [0, 0]
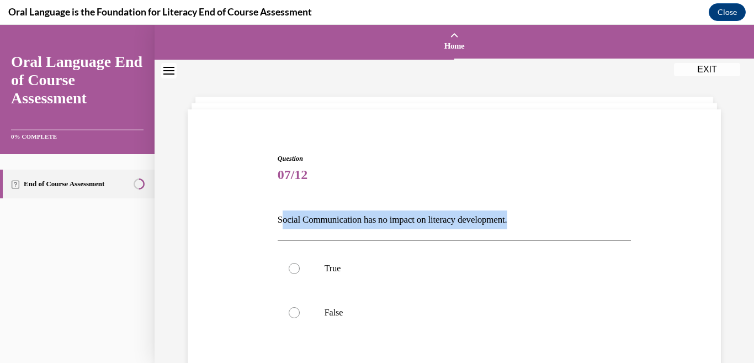
drag, startPoint x: 291, startPoint y: 216, endPoint x: 559, endPoint y: 208, distance: 267.8
click at [559, 208] on div "Question 07/12 Social Communication has no impact on literacy development. True…" at bounding box center [455, 312] width 354 height 318
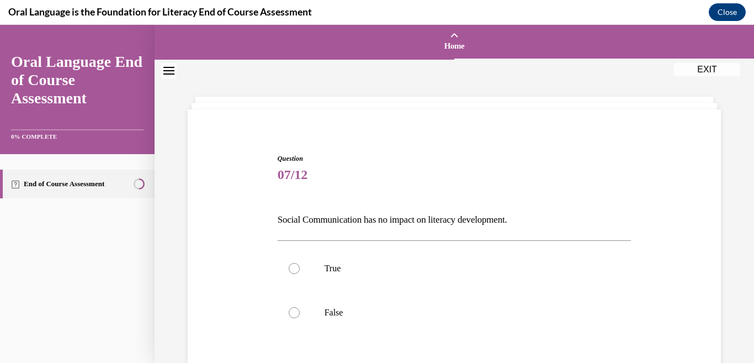
drag, startPoint x: 171, startPoint y: 228, endPoint x: 233, endPoint y: 219, distance: 63.1
click at [194, 228] on div "Question 07/12 Social Communication has no impact on literacy development. True…" at bounding box center [454, 277] width 599 height 434
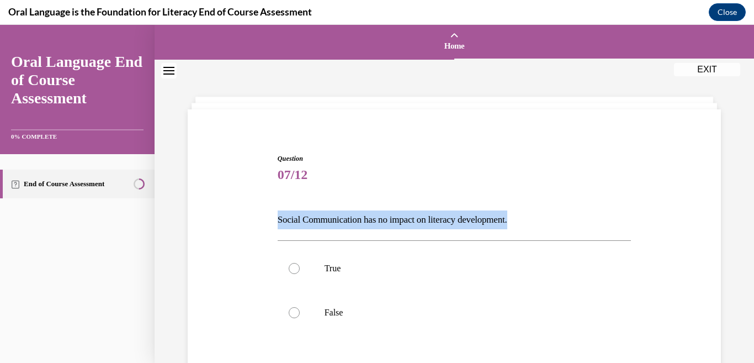
drag, startPoint x: 296, startPoint y: 218, endPoint x: 548, endPoint y: 215, distance: 252.2
click at [548, 215] on div "Question 07/12 Social Communication has no impact on literacy development. True…" at bounding box center [454, 295] width 539 height 351
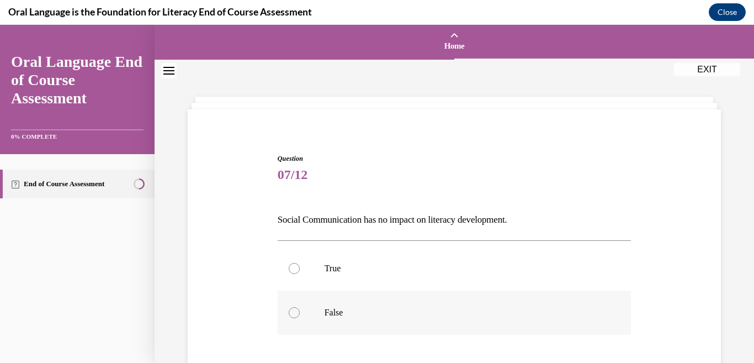
click at [339, 334] on label "False" at bounding box center [455, 312] width 354 height 44
click at [300, 318] on input "False" at bounding box center [294, 312] width 11 height 11
radio input "true"
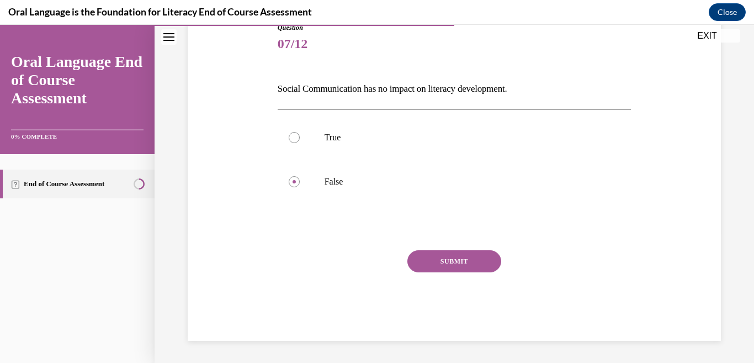
click at [438, 254] on button "SUBMIT" at bounding box center [454, 261] width 94 height 22
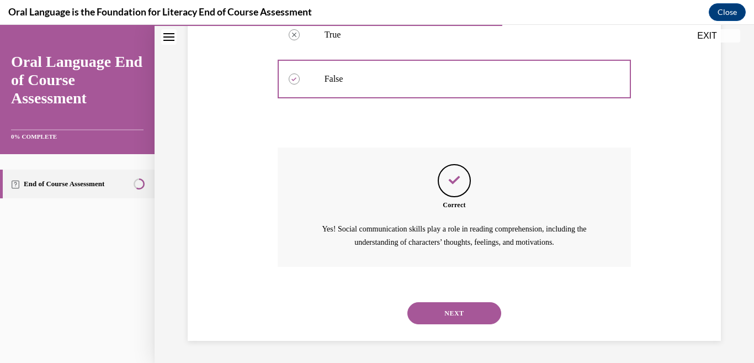
scroll to position [285, 0]
click at [456, 315] on button "NEXT" at bounding box center [454, 313] width 94 height 22
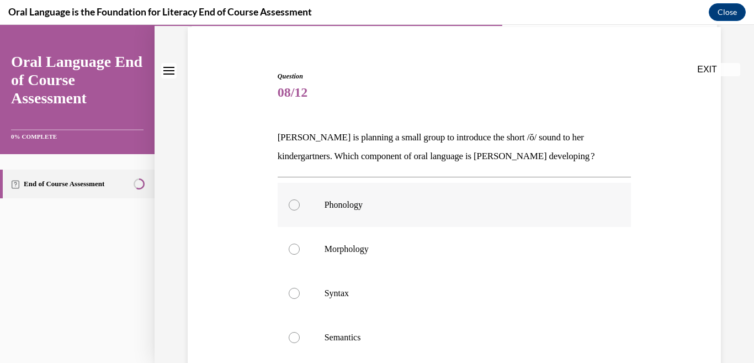
scroll to position [110, 0]
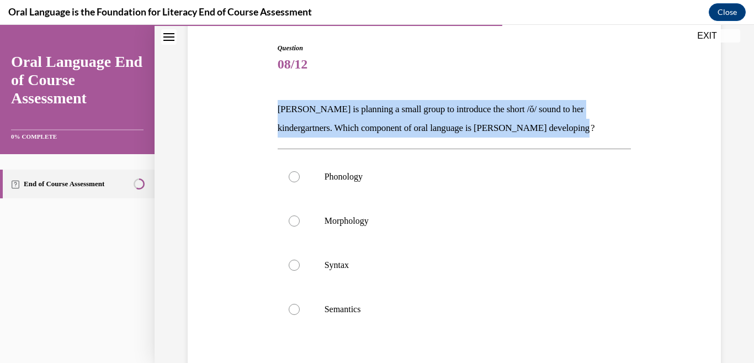
drag, startPoint x: 272, startPoint y: 106, endPoint x: 605, endPoint y: 133, distance: 335.0
click at [605, 133] on div "Question 08/12 Mrs. Coleman is planning a small group to introduce the short /ŏ…" at bounding box center [454, 239] width 539 height 458
click at [367, 179] on label "Phonology" at bounding box center [455, 177] width 354 height 44
click at [300, 179] on input "Phonology" at bounding box center [294, 176] width 11 height 11
radio input "true"
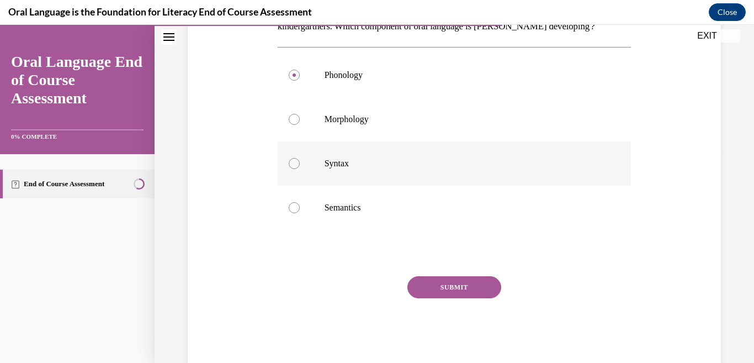
scroll to position [276, 0]
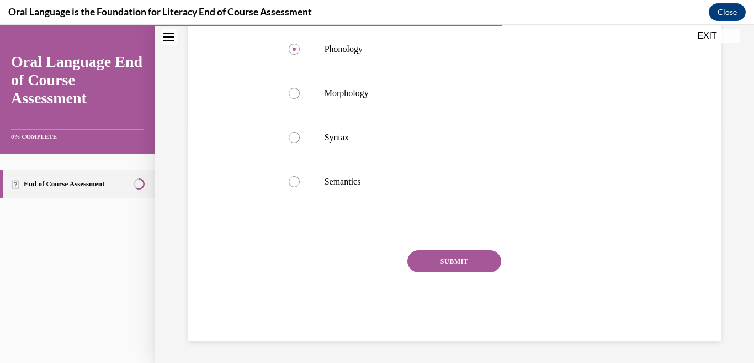
click at [469, 272] on button "SUBMIT" at bounding box center [454, 261] width 94 height 22
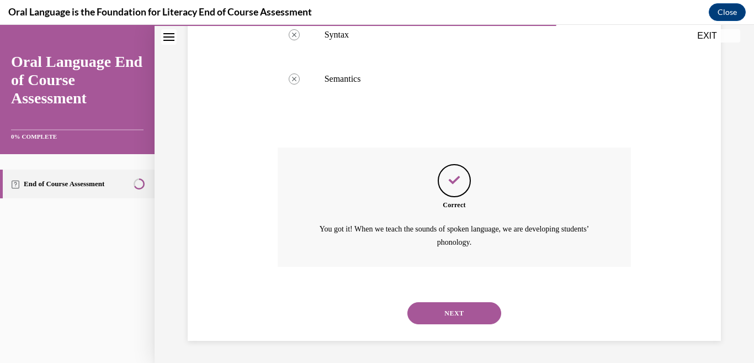
scroll to position [428, 0]
click at [451, 315] on button "NEXT" at bounding box center [454, 313] width 94 height 22
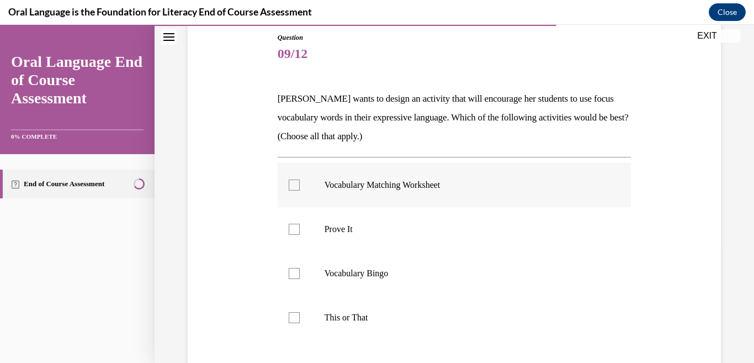
scroll to position [110, 0]
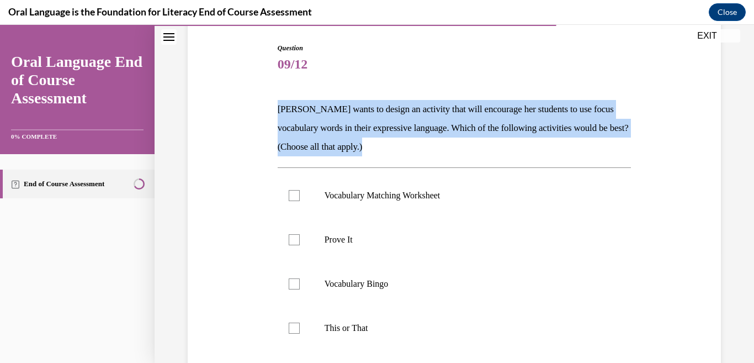
drag, startPoint x: 266, startPoint y: 100, endPoint x: 618, endPoint y: 151, distance: 355.1
click at [618, 153] on div "Question 09/12 Mrs. Butler wants to design an activity that will encourage her …" at bounding box center [454, 248] width 539 height 477
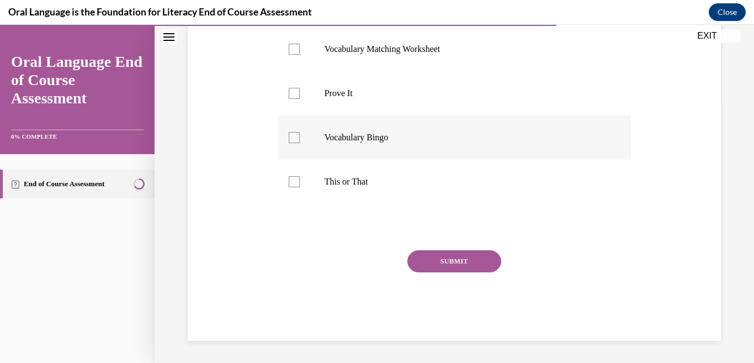
scroll to position [276, 0]
click at [435, 143] on p "Vocabulary Bingo" at bounding box center [464, 137] width 279 height 11
click at [300, 143] on input "Vocabulary Bingo" at bounding box center [294, 137] width 11 height 11
checkbox input "true"
click at [415, 115] on label "Prove It" at bounding box center [455, 93] width 354 height 44
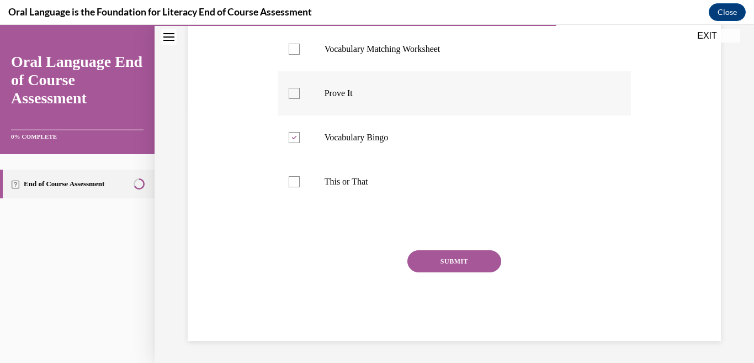
click at [300, 99] on input "Prove It" at bounding box center [294, 93] width 11 height 11
checkbox input "true"
click at [432, 204] on label "This or That" at bounding box center [455, 181] width 354 height 44
click at [300, 187] on input "This or That" at bounding box center [294, 181] width 11 height 11
checkbox input "true"
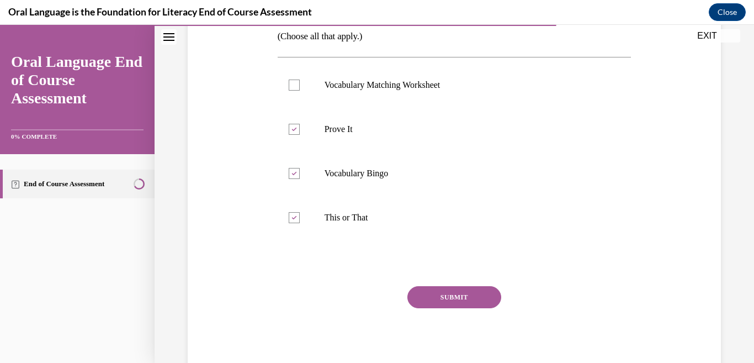
scroll to position [331, 0]
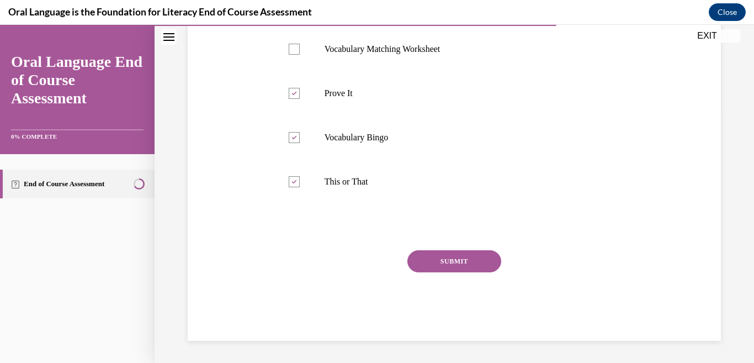
click at [480, 272] on button "SUBMIT" at bounding box center [454, 261] width 94 height 22
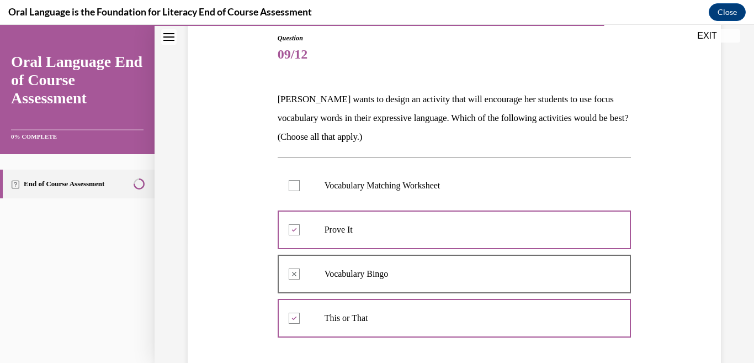
scroll to position [451, 0]
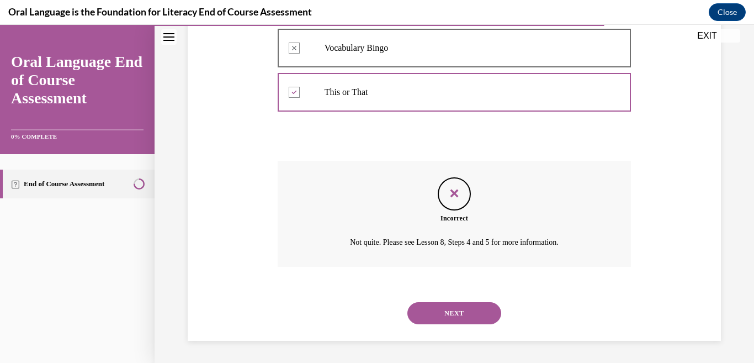
click at [472, 309] on button "NEXT" at bounding box center [454, 313] width 94 height 22
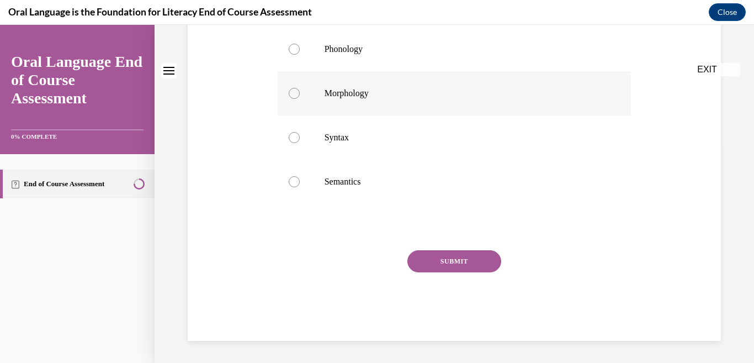
scroll to position [0, 0]
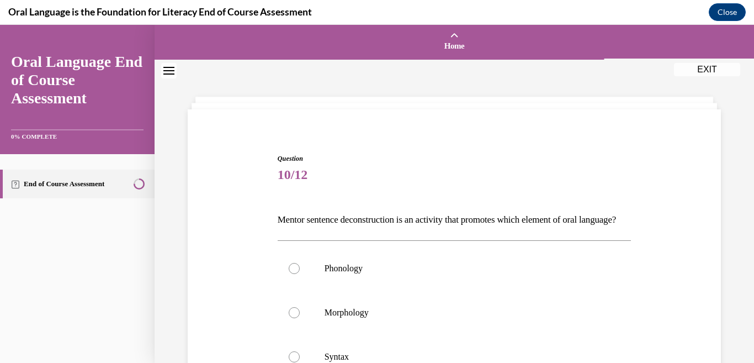
drag, startPoint x: 276, startPoint y: 217, endPoint x: 520, endPoint y: 235, distance: 244.6
click at [520, 229] on p "Mentor sentence deconstruction is an activity that promotes which element of or…" at bounding box center [455, 219] width 354 height 19
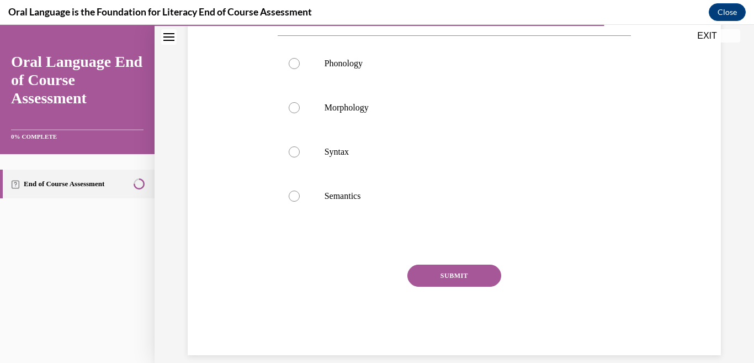
scroll to position [276, 0]
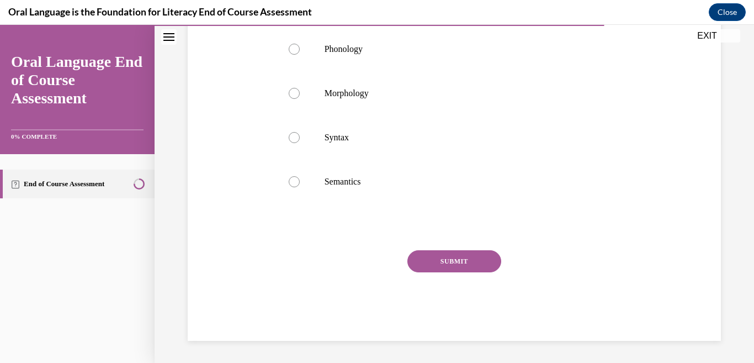
drag, startPoint x: 350, startPoint y: 139, endPoint x: 456, endPoint y: 237, distance: 144.9
click at [350, 138] on p "Syntax" at bounding box center [464, 137] width 279 height 11
click at [300, 138] on input "Syntax" at bounding box center [294, 137] width 11 height 11
radio input "true"
click at [458, 272] on button "SUBMIT" at bounding box center [454, 261] width 94 height 22
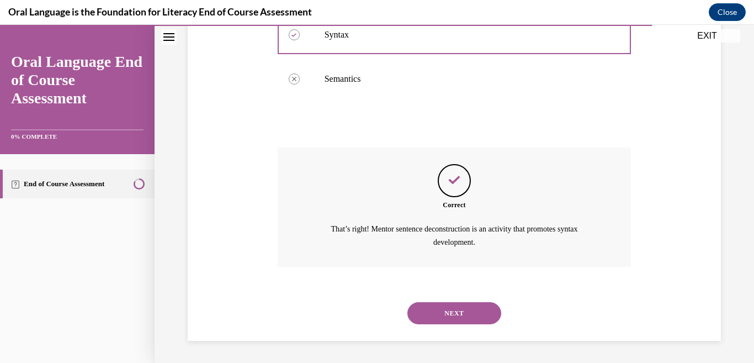
scroll to position [428, 0]
click at [419, 309] on button "NEXT" at bounding box center [454, 313] width 94 height 22
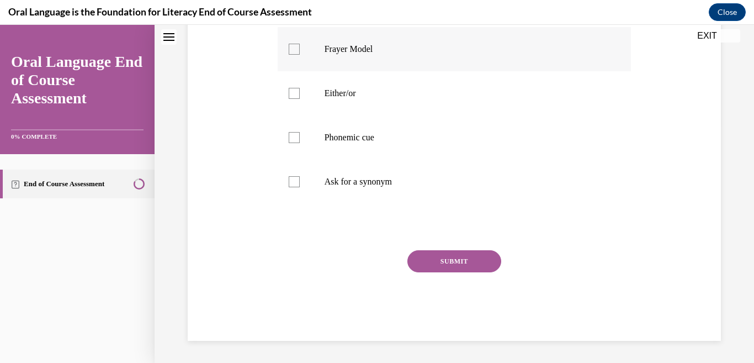
scroll to position [0, 0]
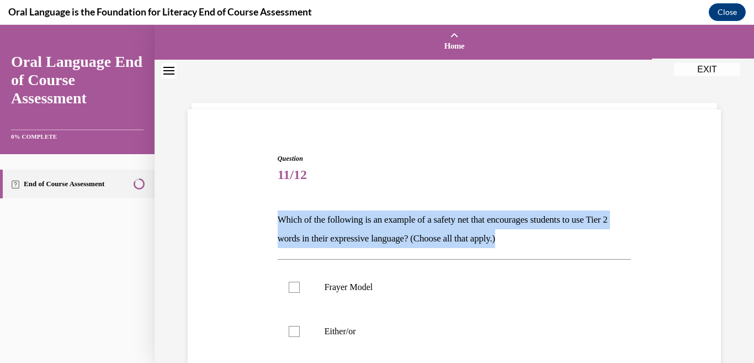
drag, startPoint x: 275, startPoint y: 214, endPoint x: 511, endPoint y: 230, distance: 236.7
click at [578, 252] on div "Question 11/12 Which of the following is an example of a safety net that encour…" at bounding box center [454, 358] width 359 height 442
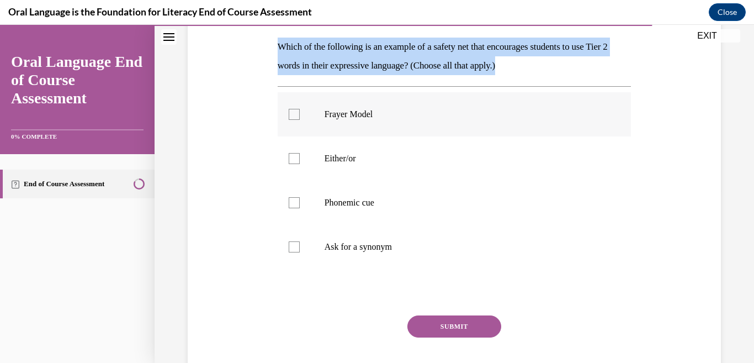
scroll to position [221, 0]
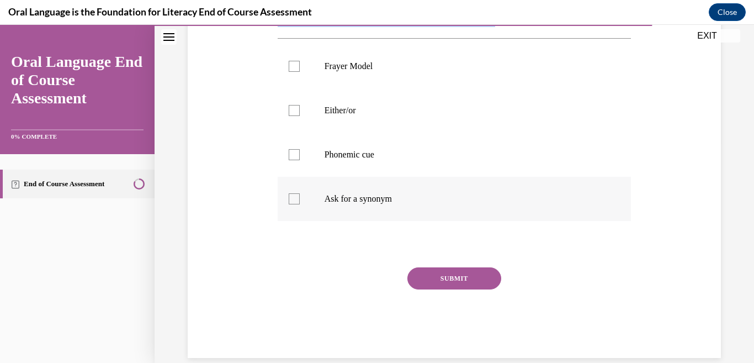
click at [362, 221] on label "Ask for a synonym" at bounding box center [455, 199] width 354 height 44
click at [300, 204] on input "Ask for a synonym" at bounding box center [294, 198] width 11 height 11
checkbox input "true"
drag, startPoint x: 382, startPoint y: 156, endPoint x: 381, endPoint y: 141, distance: 14.9
click at [381, 132] on label "Either/or" at bounding box center [455, 110] width 354 height 44
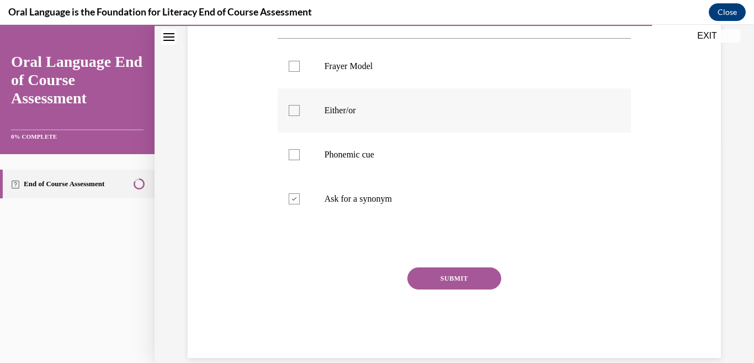
click at [300, 116] on input "Either/or" at bounding box center [294, 110] width 11 height 11
checkbox input "true"
click at [373, 72] on p "Frayer Model" at bounding box center [464, 66] width 279 height 11
click at [300, 72] on input "Frayer Model" at bounding box center [294, 66] width 11 height 11
checkbox input "true"
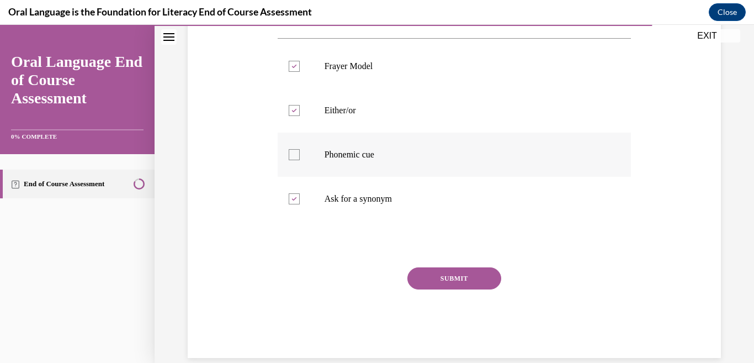
click at [300, 160] on div at bounding box center [294, 154] width 11 height 11
click at [300, 160] on input "Phonemic cue" at bounding box center [294, 154] width 11 height 11
checkbox input "true"
click at [337, 221] on label "Ask for a synonym" at bounding box center [455, 199] width 354 height 44
click at [300, 204] on input "Ask for a synonym" at bounding box center [294, 198] width 11 height 11
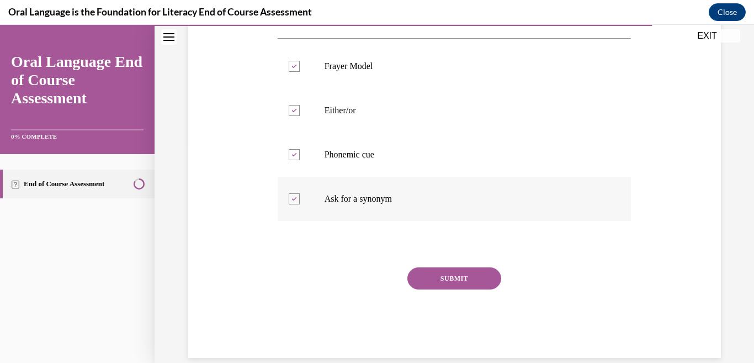
checkbox input "false"
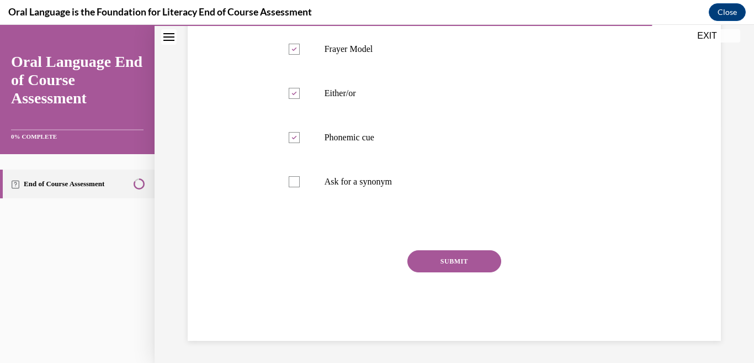
scroll to position [276, 0]
click at [455, 272] on button "SUBMIT" at bounding box center [454, 261] width 94 height 22
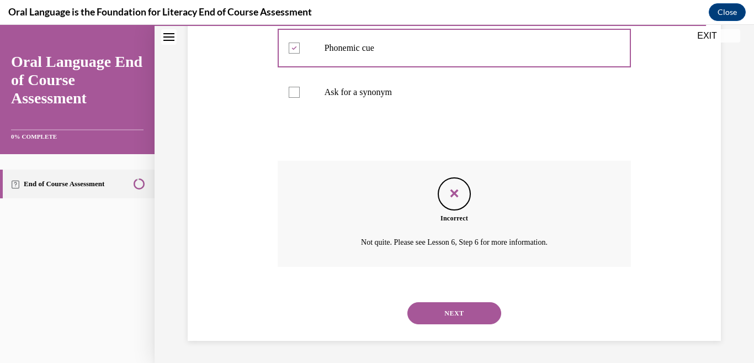
scroll to position [433, 0]
click at [463, 317] on button "NEXT" at bounding box center [454, 313] width 94 height 22
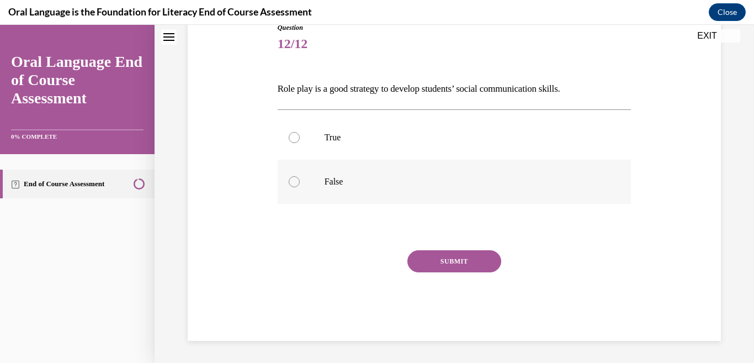
scroll to position [0, 0]
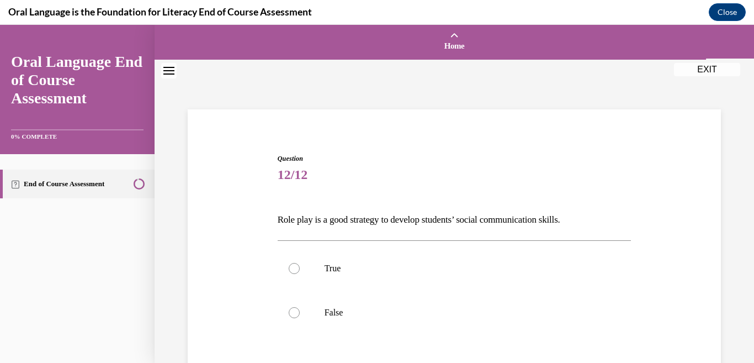
drag, startPoint x: 267, startPoint y: 214, endPoint x: 558, endPoint y: 213, distance: 291.4
click at [610, 206] on div "Question 12/12 Role play is a good strategy to develop students’ social communi…" at bounding box center [454, 295] width 539 height 351
click at [342, 273] on p "True" at bounding box center [464, 268] width 279 height 11
click at [300, 273] on input "True" at bounding box center [294, 268] width 11 height 11
radio input "true"
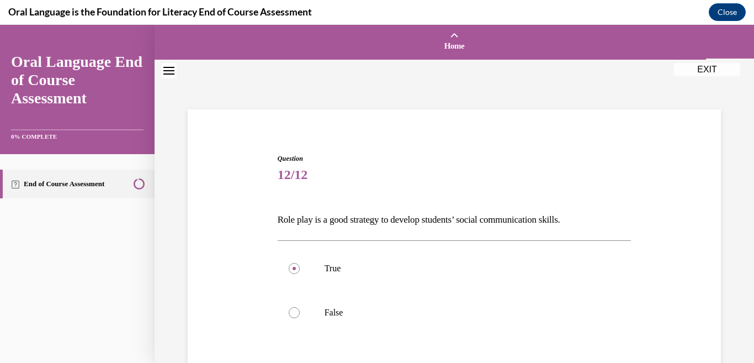
scroll to position [166, 0]
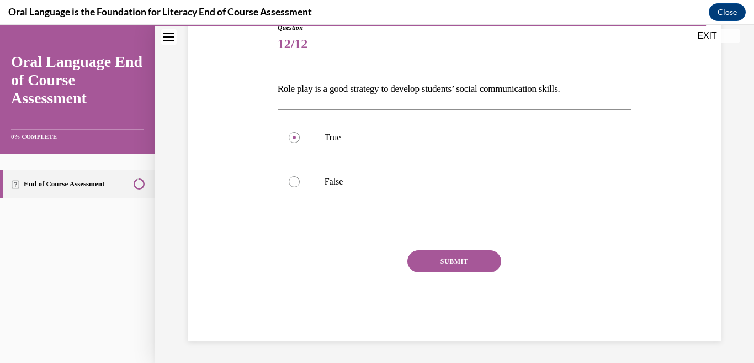
click at [454, 259] on button "SUBMIT" at bounding box center [454, 261] width 94 height 22
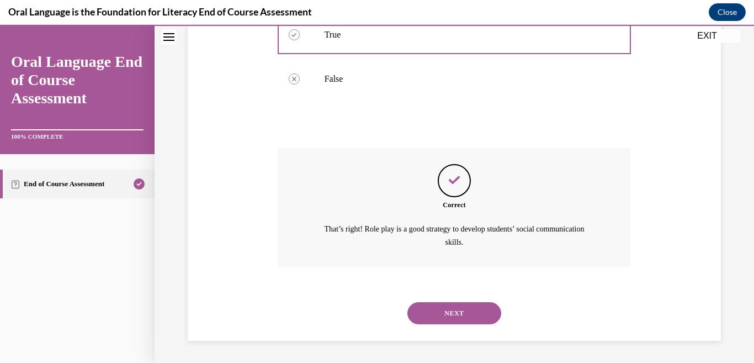
scroll to position [285, 0]
click at [430, 315] on button "NEXT" at bounding box center [454, 313] width 94 height 22
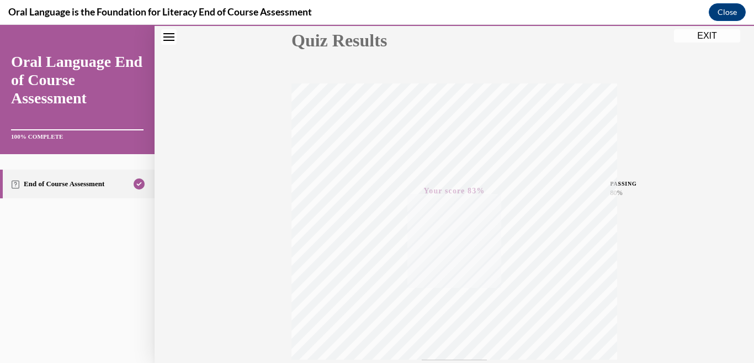
scroll to position [0, 0]
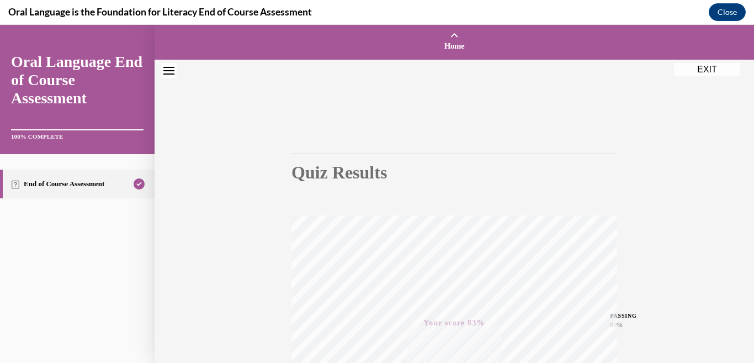
click at [680, 71] on button "EXIT" at bounding box center [707, 69] width 66 height 13
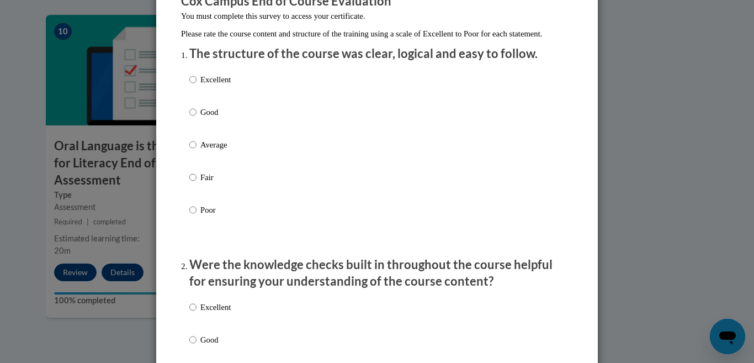
scroll to position [166, 0]
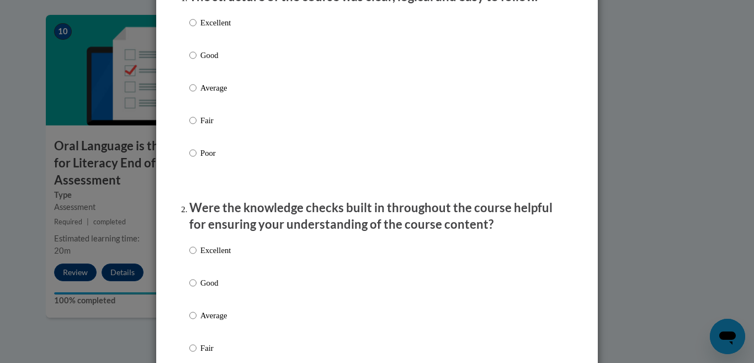
click at [245, 96] on div "Excellent Good Average Fair Poor" at bounding box center [376, 101] width 375 height 180
click at [194, 98] on label "Average" at bounding box center [209, 97] width 41 height 30
click at [194, 94] on input "Average" at bounding box center [192, 88] width 7 height 12
radio input "true"
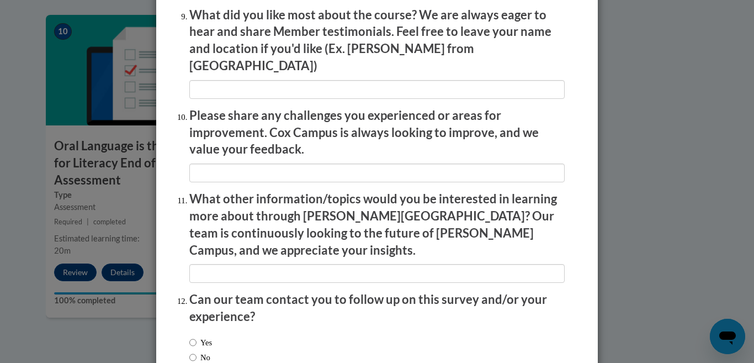
scroll to position [1918, 0]
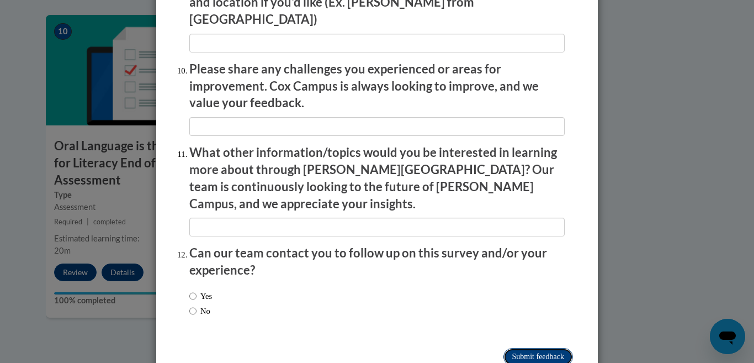
click at [530, 348] on input "Submit feedback" at bounding box center [538, 357] width 70 height 18
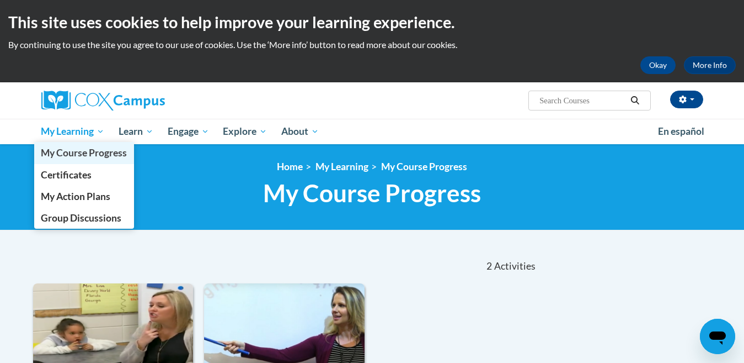
click at [76, 157] on span "My Course Progress" at bounding box center [84, 153] width 86 height 12
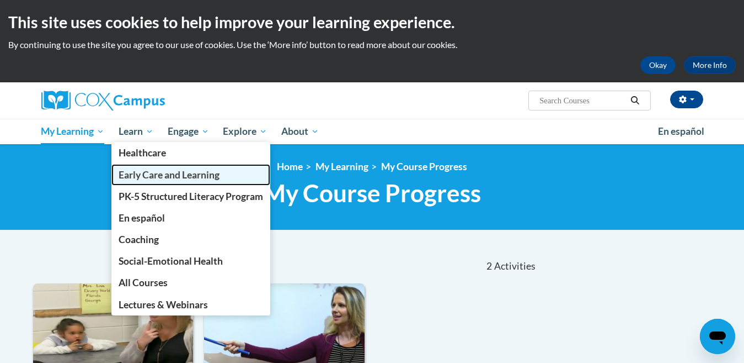
click at [157, 179] on span "Early Care and Learning" at bounding box center [169, 175] width 101 height 12
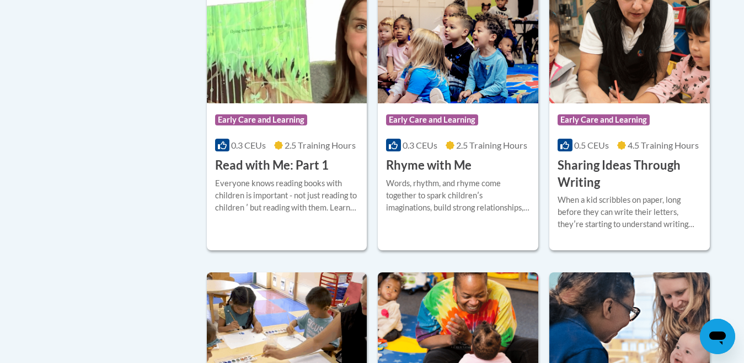
scroll to position [1435, 0]
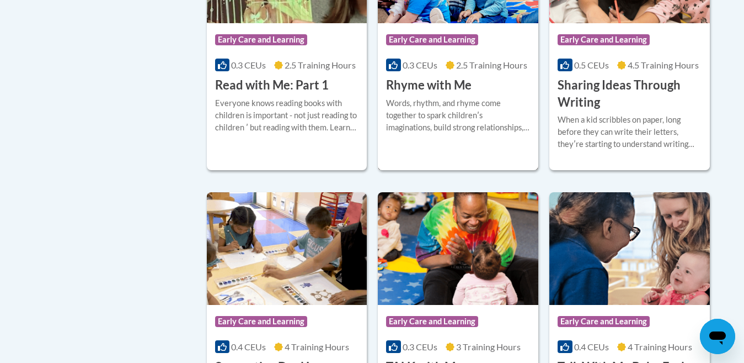
click at [454, 94] on h3 "Rhyme with Me" at bounding box center [429, 85] width 86 height 17
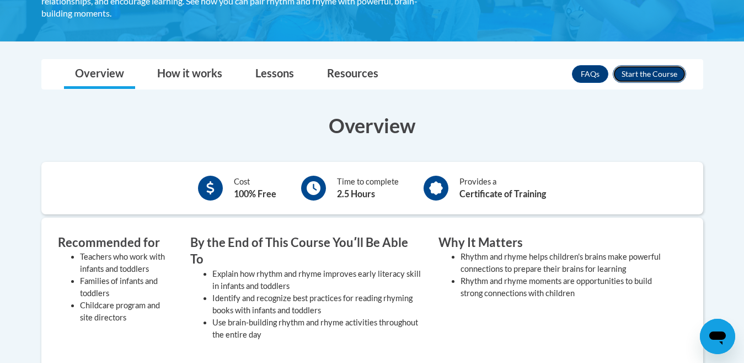
click at [650, 73] on button "Enroll" at bounding box center [649, 74] width 73 height 18
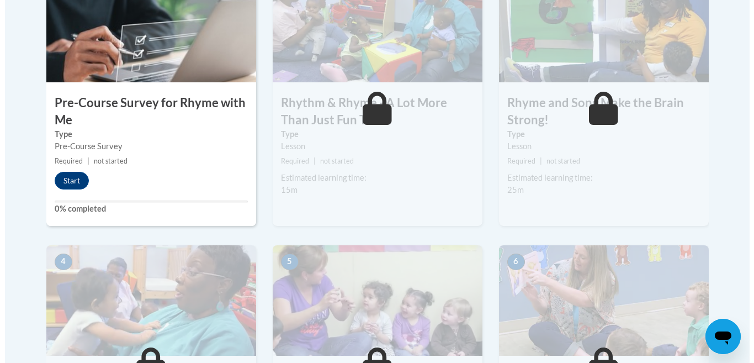
scroll to position [442, 0]
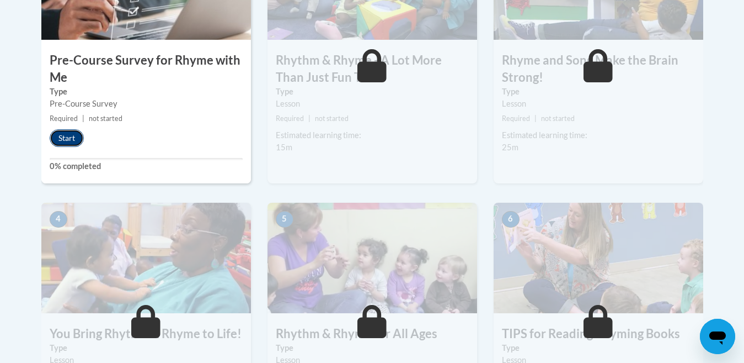
click at [69, 135] on button "Start" at bounding box center [67, 138] width 34 height 18
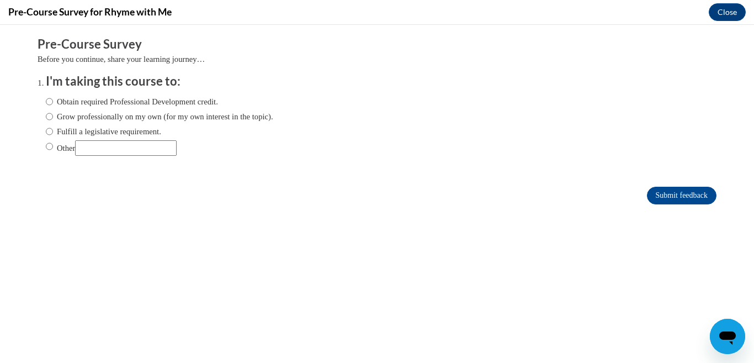
scroll to position [0, 0]
click at [46, 102] on label "Obtain required Professional Development credit." at bounding box center [132, 101] width 172 height 12
click at [46, 102] on input "Obtain required Professional Development credit." at bounding box center [49, 101] width 7 height 12
radio input "true"
click at [650, 192] on input "Submit feedback" at bounding box center [682, 196] width 70 height 18
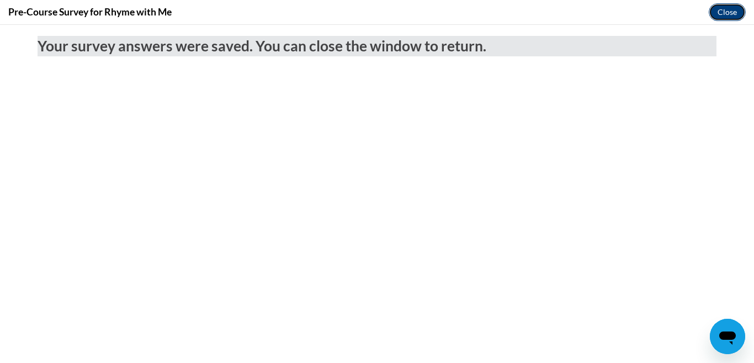
click at [732, 10] on button "Close" at bounding box center [727, 12] width 37 height 18
